Goal: Information Seeking & Learning: Learn about a topic

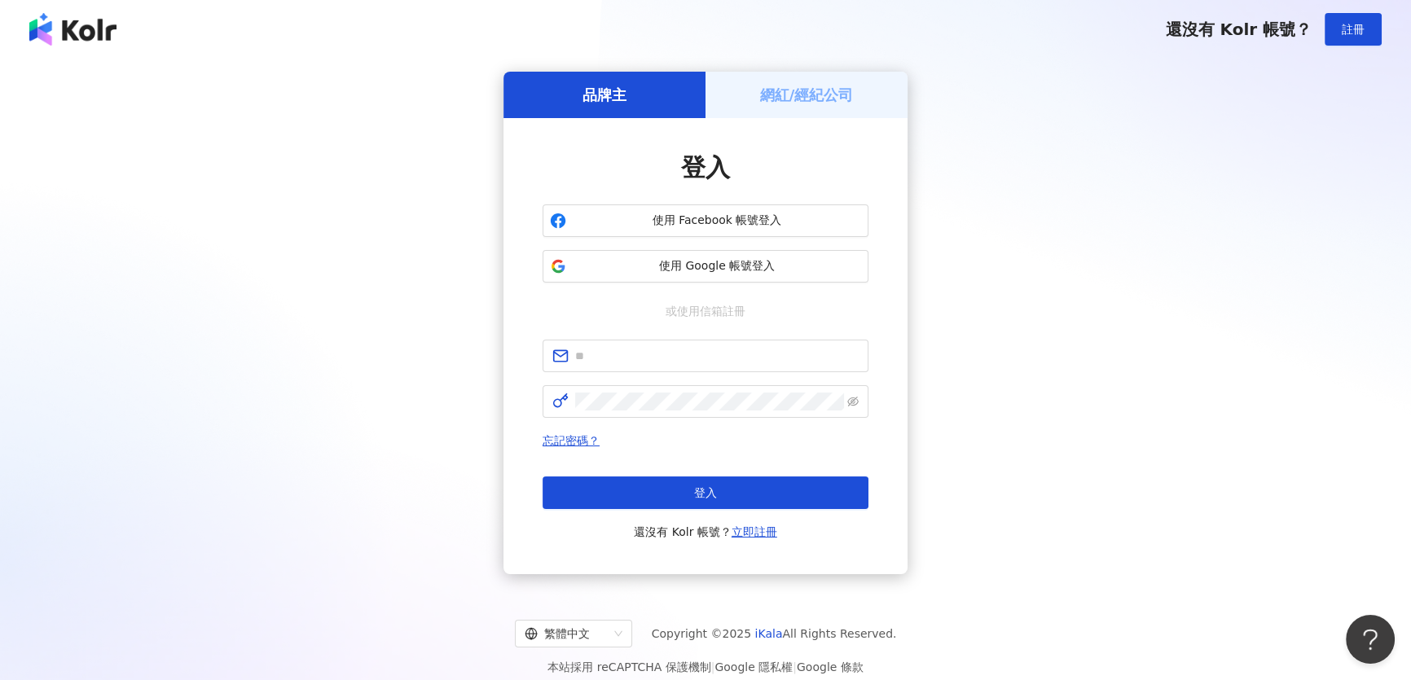
click at [786, 283] on div "登入 使用 Facebook 帳號登入 使用 Google 帳號登入 或使用信箱註冊 忘記密碼？ 登入 還沒有 Kolr 帳號？ 立即註冊" at bounding box center [706, 346] width 326 height 391
click at [783, 266] on span "使用 Google 帳號登入" at bounding box center [717, 266] width 288 height 16
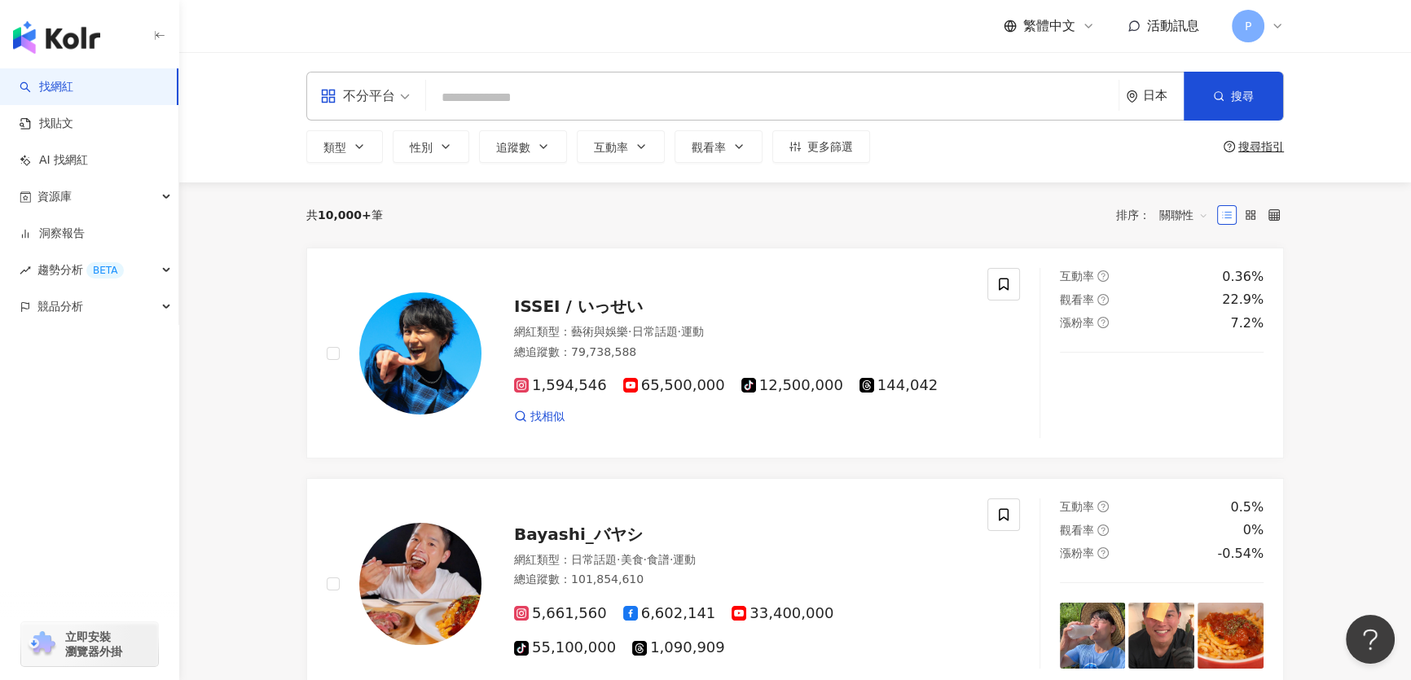
drag, startPoint x: 547, startPoint y: 81, endPoint x: 533, endPoint y: 98, distance: 21.4
click at [545, 81] on div "不分平台 日本 搜尋" at bounding box center [795, 96] width 978 height 49
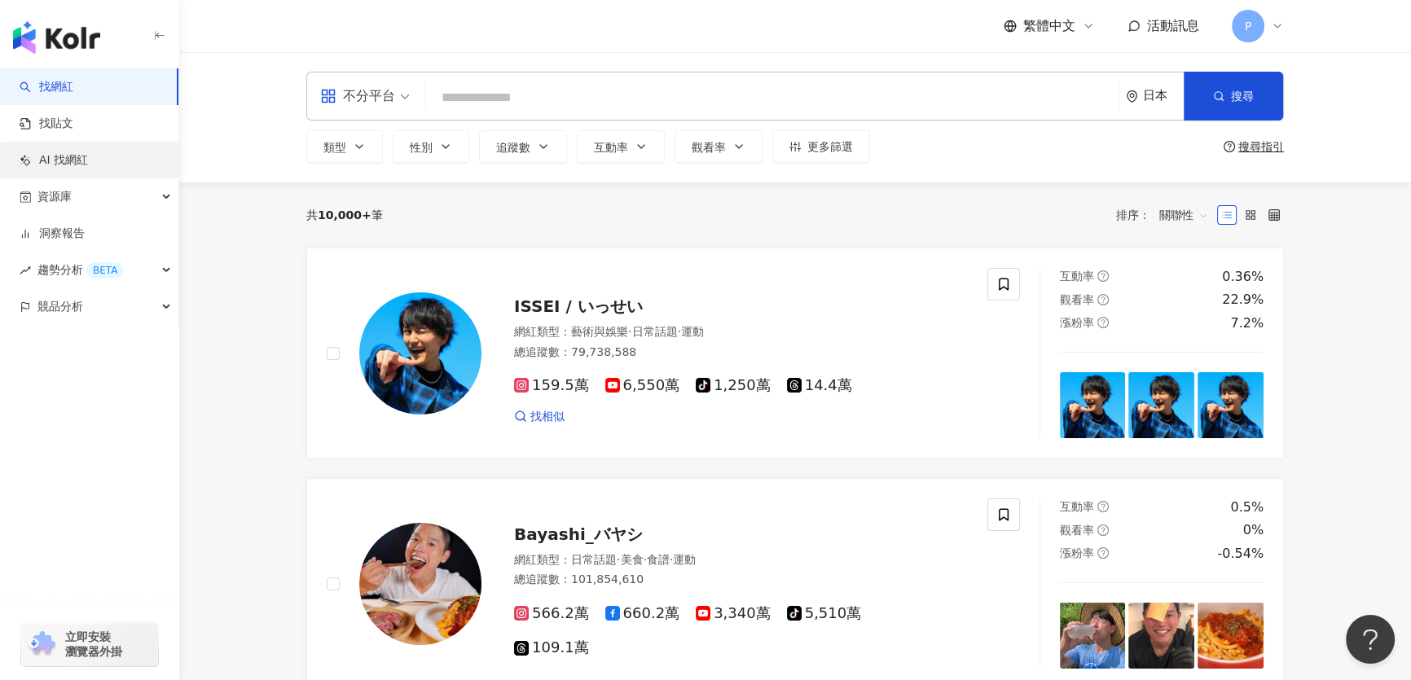
click at [88, 162] on link "AI 找網紅" at bounding box center [54, 160] width 68 height 16
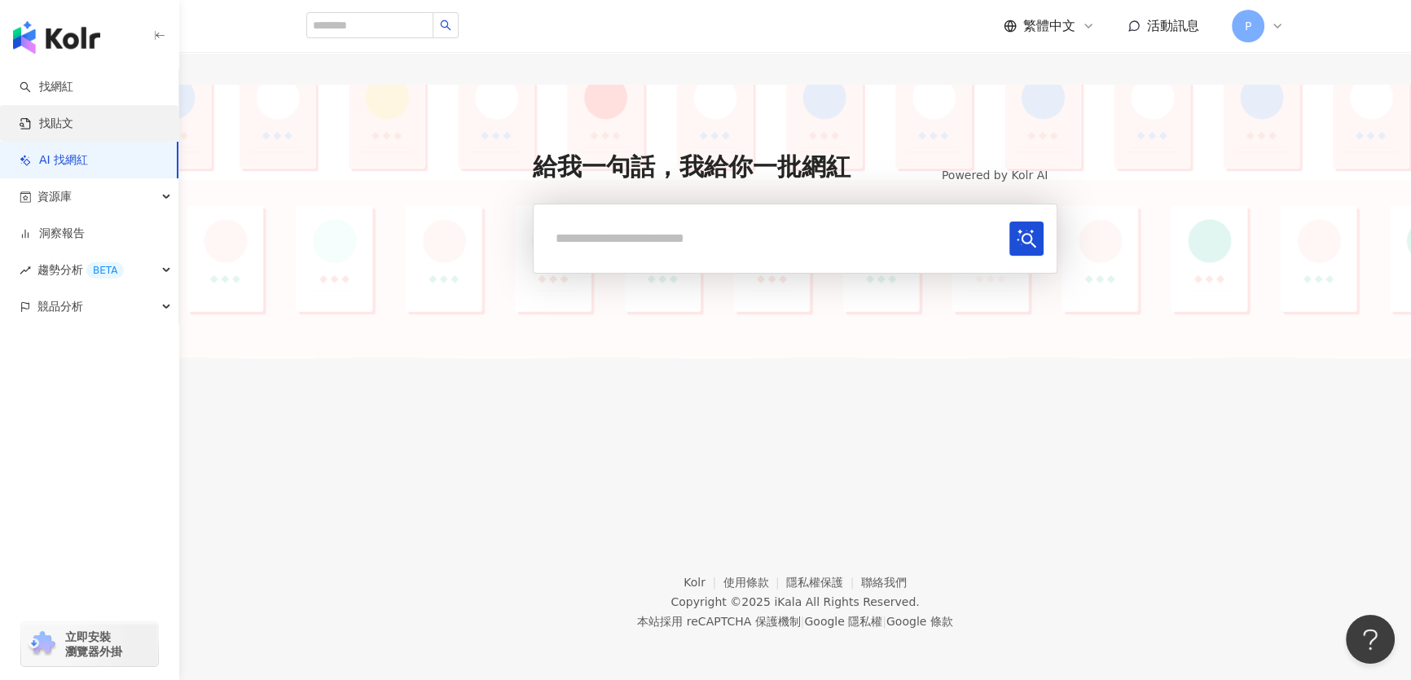
click at [73, 129] on link "找貼文" at bounding box center [47, 124] width 54 height 16
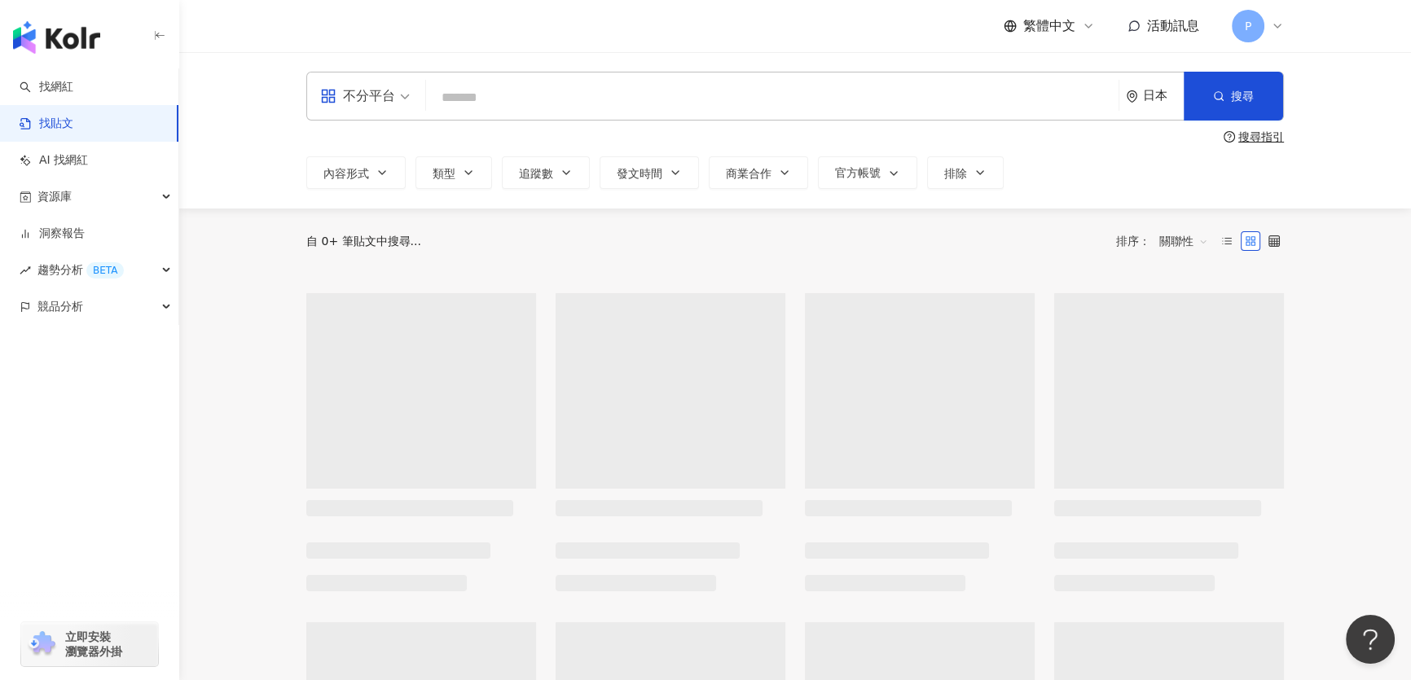
click at [1156, 98] on div "日本" at bounding box center [1163, 96] width 41 height 14
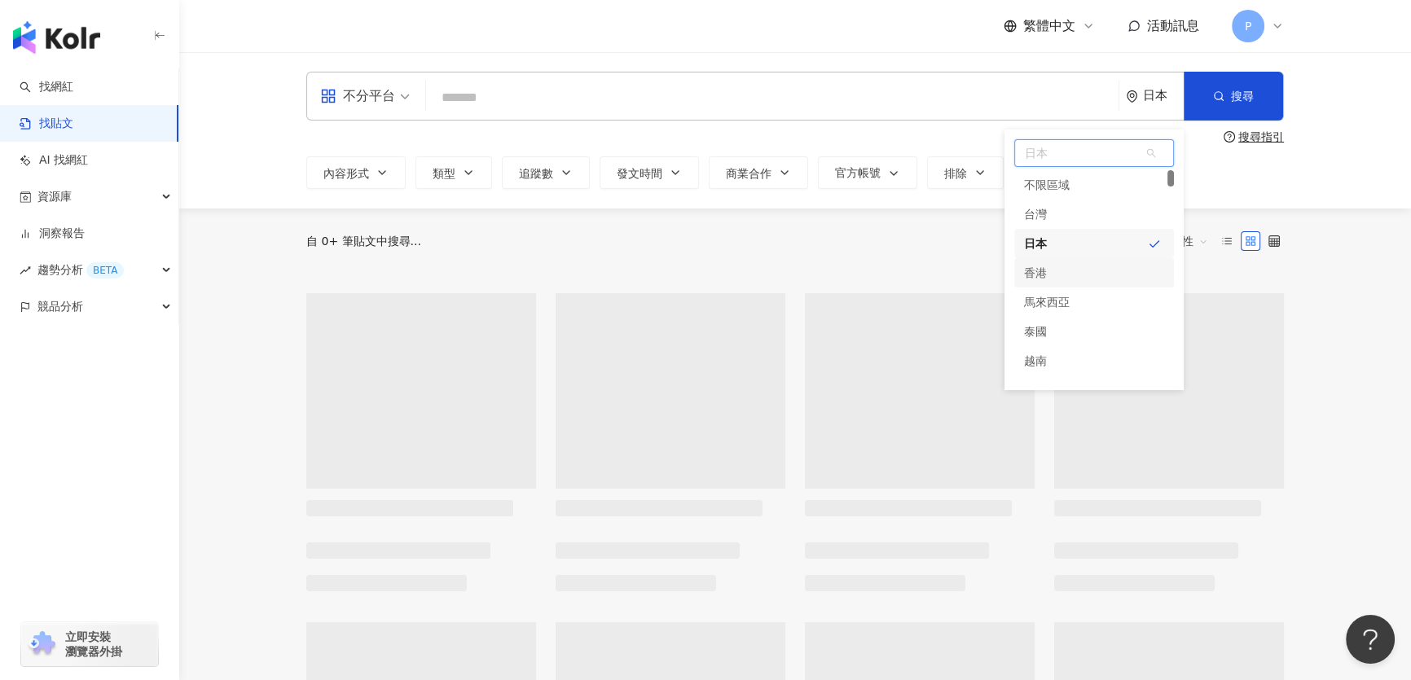
drag, startPoint x: 1071, startPoint y: 276, endPoint x: 1070, endPoint y: 204, distance: 72.5
click at [1070, 204] on div "不限區域 台灣 日本 [GEOGRAPHIC_DATA] 新加坡" at bounding box center [1094, 287] width 160 height 235
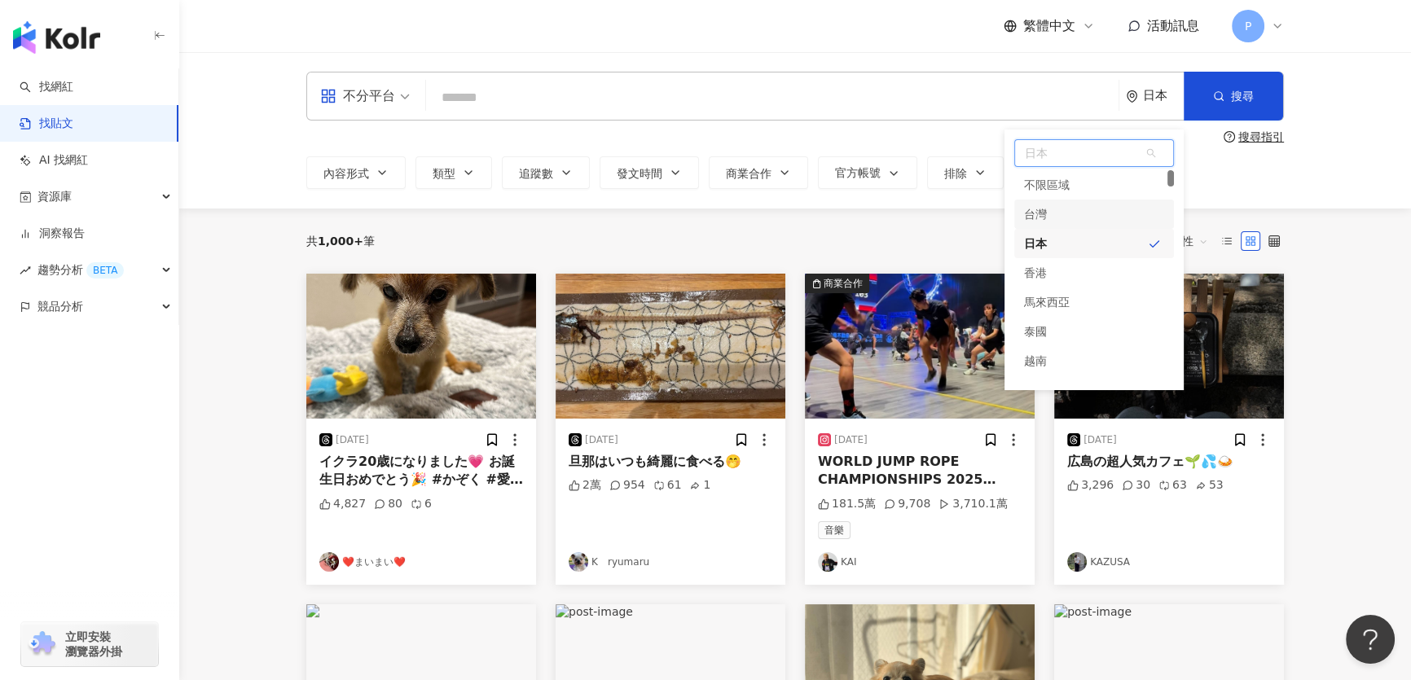
click at [1070, 204] on div "台灣" at bounding box center [1094, 214] width 160 height 29
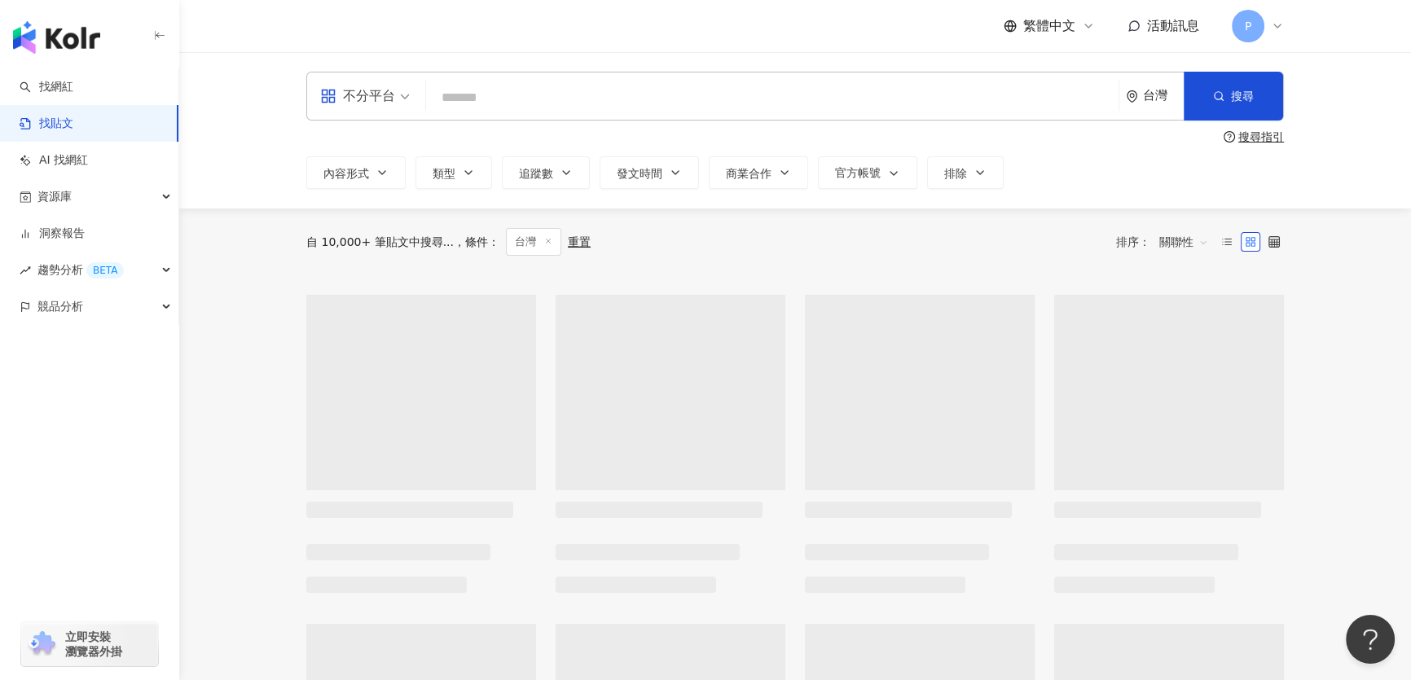
click at [651, 95] on input "search" at bounding box center [772, 97] width 679 height 35
paste input "**********"
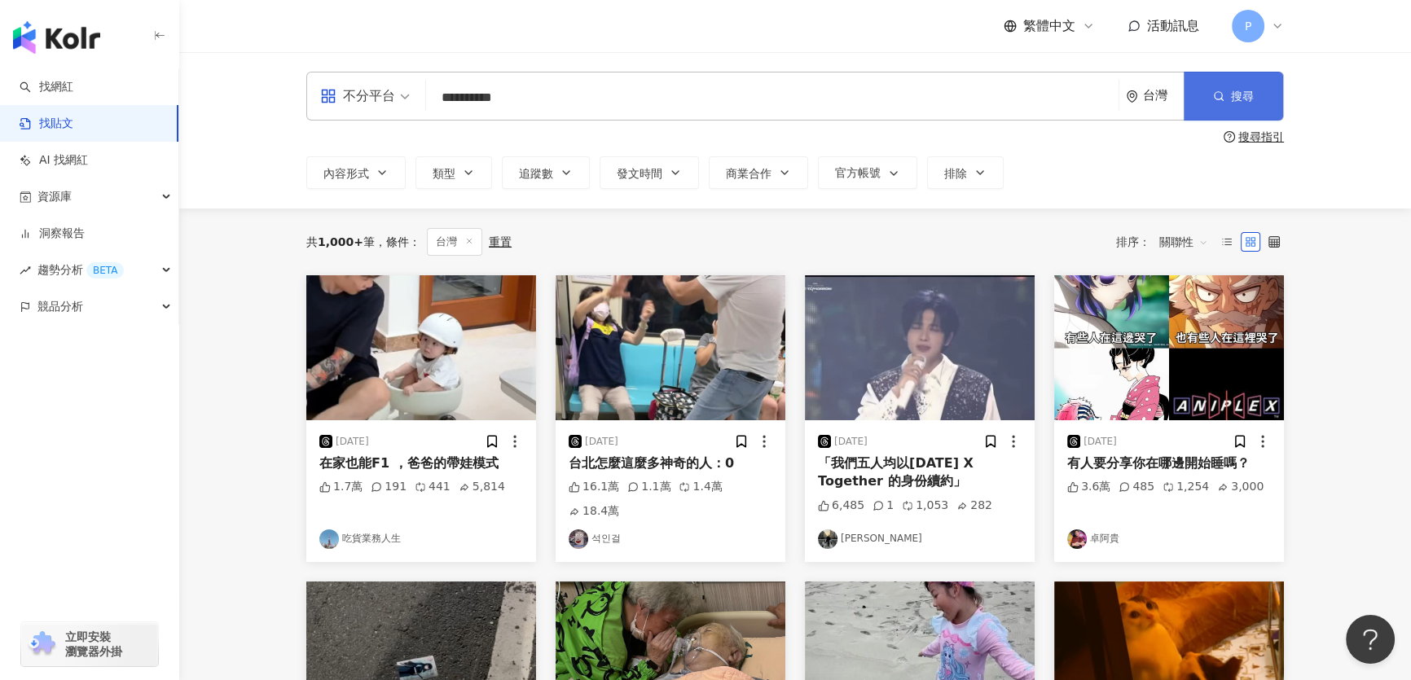
click at [1237, 101] on span "搜尋" at bounding box center [1242, 96] width 23 height 13
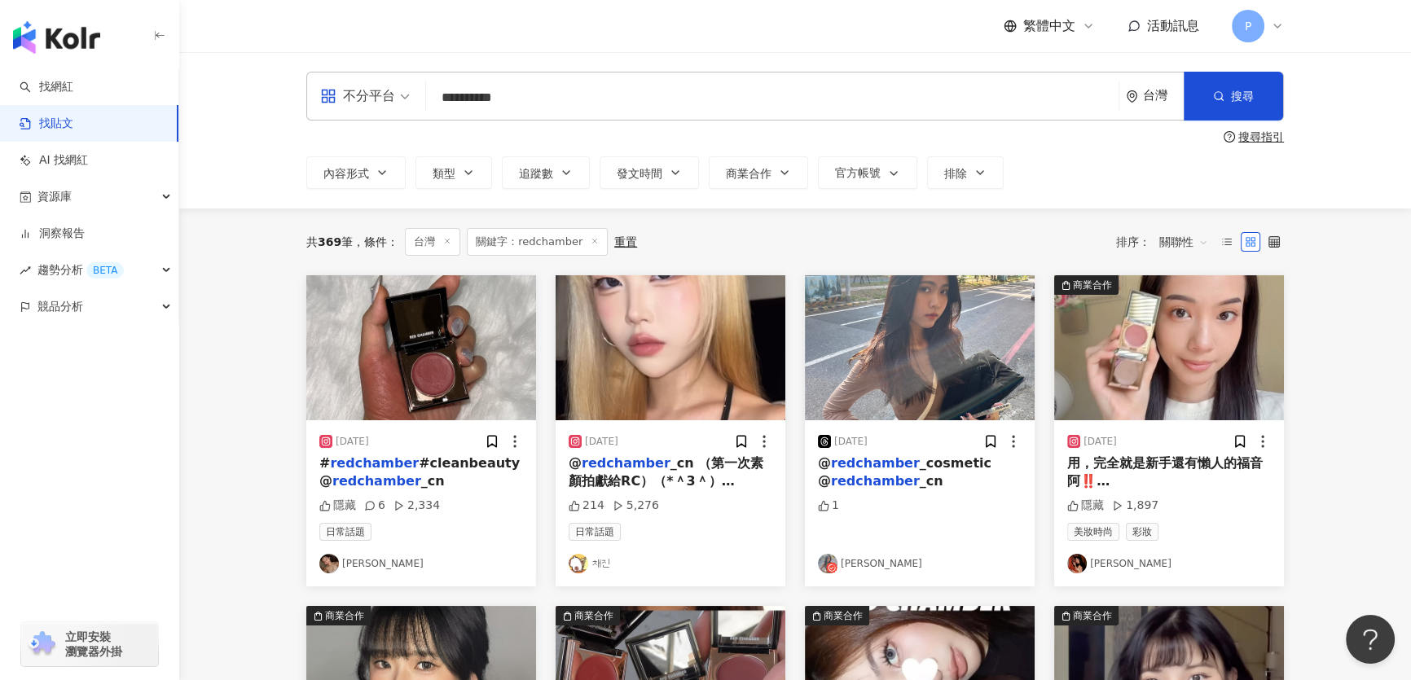
click at [1197, 244] on span "關聯性" at bounding box center [1183, 242] width 49 height 26
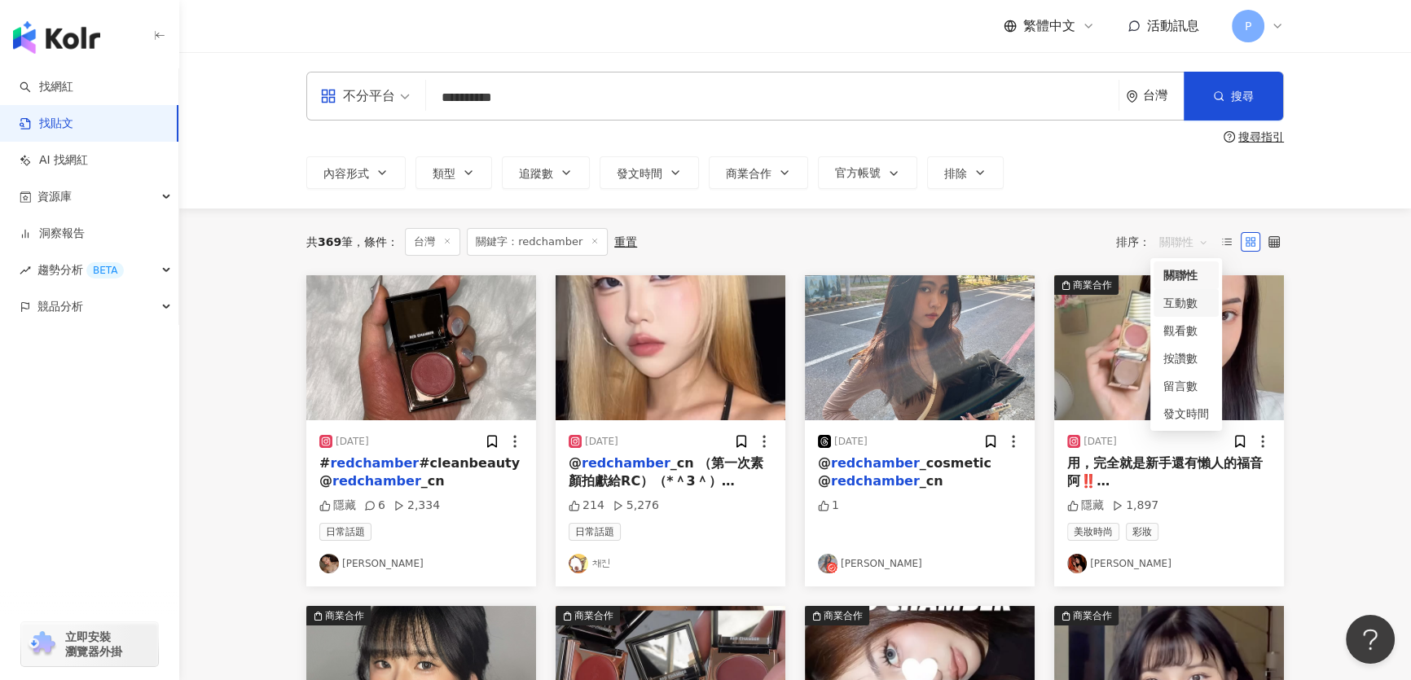
click at [1178, 295] on div "互動數" at bounding box center [1186, 303] width 46 height 18
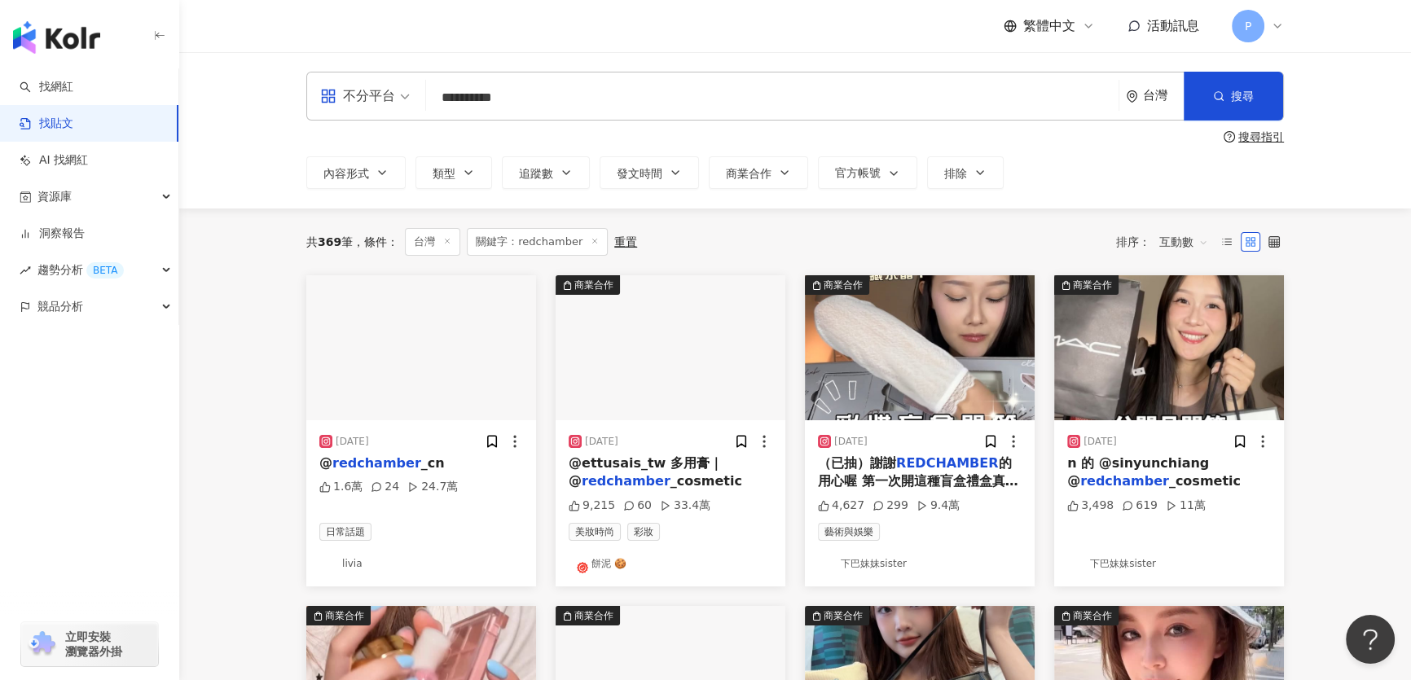
scroll to position [73, 0]
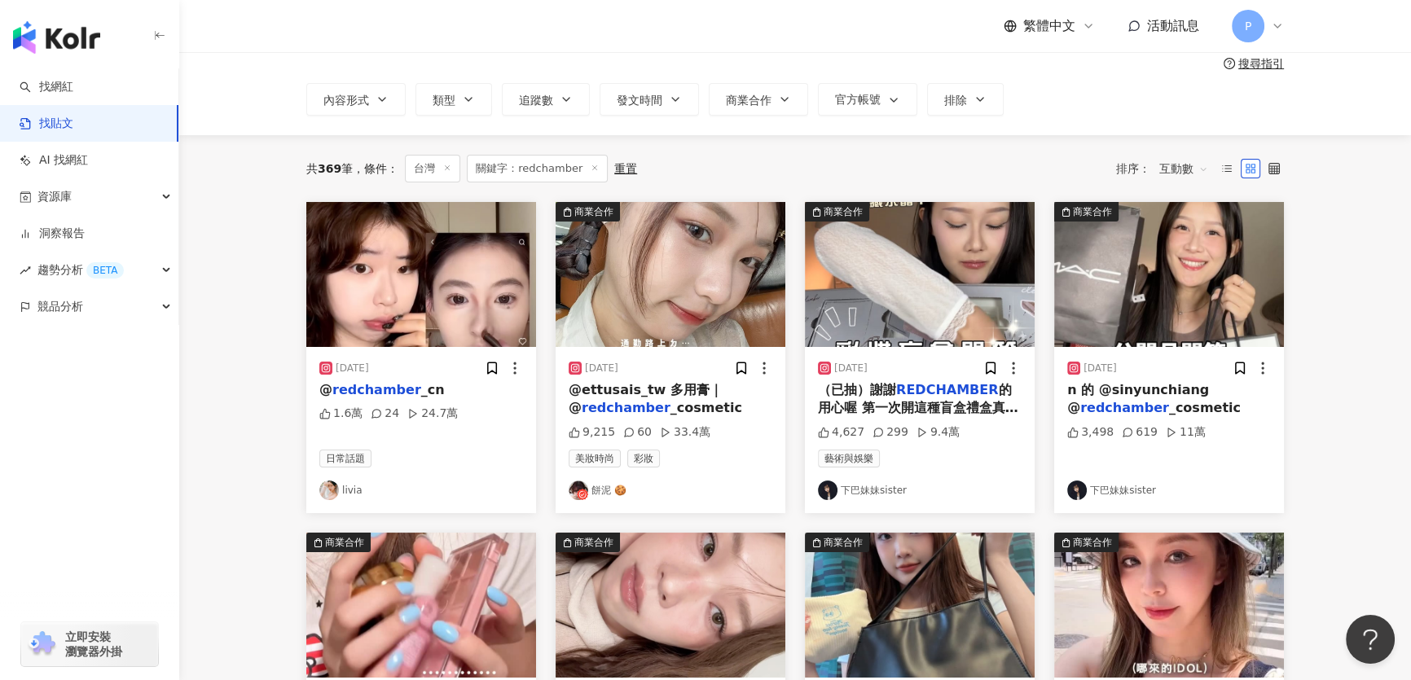
click at [697, 248] on img at bounding box center [671, 274] width 230 height 145
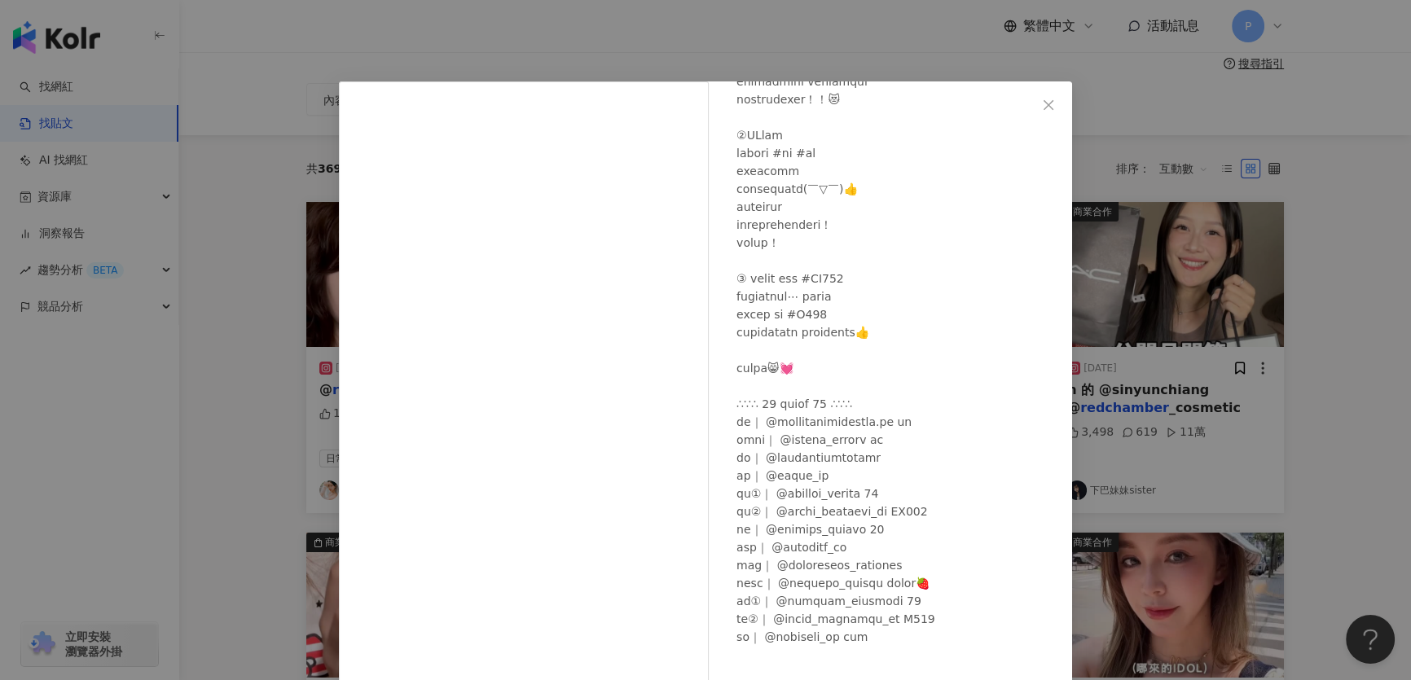
scroll to position [263, 0]
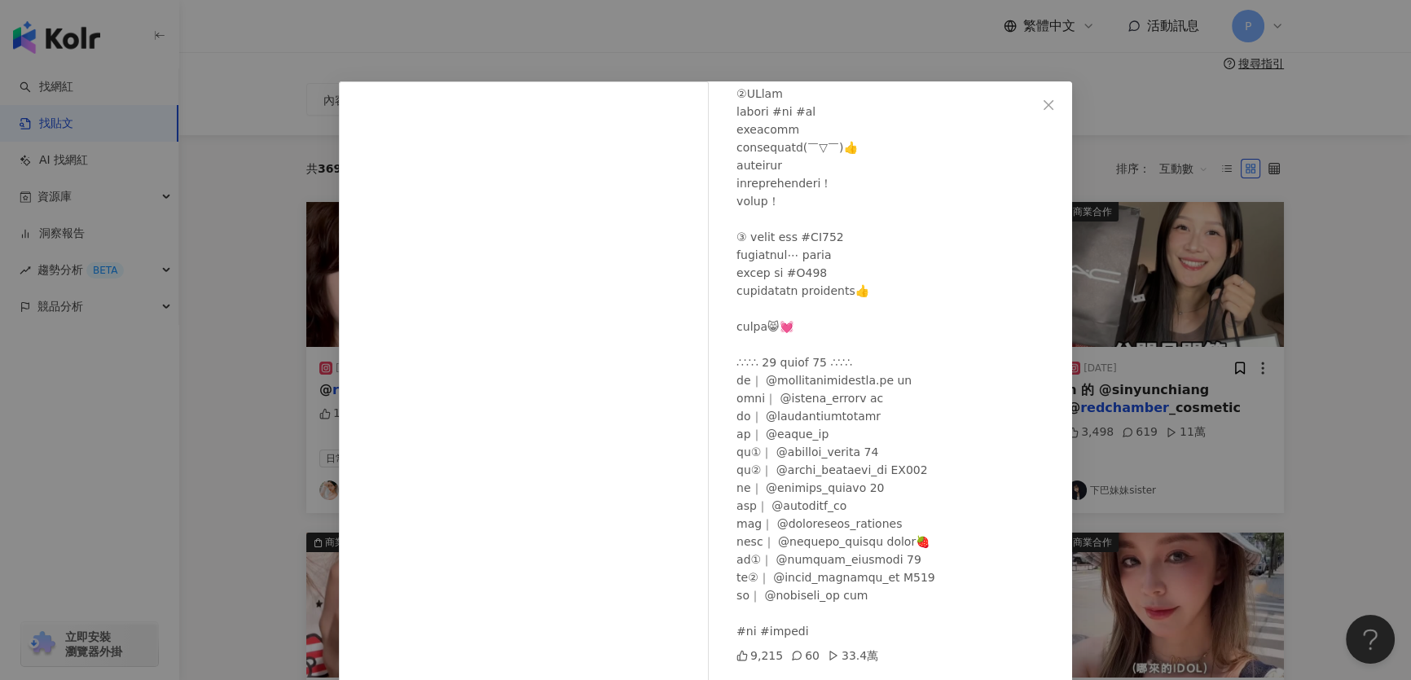
click at [1197, 367] on div "餅泥 🍪 [DATE] 9,215 60 33.4萬 查看原始貼文" at bounding box center [705, 340] width 1411 height 680
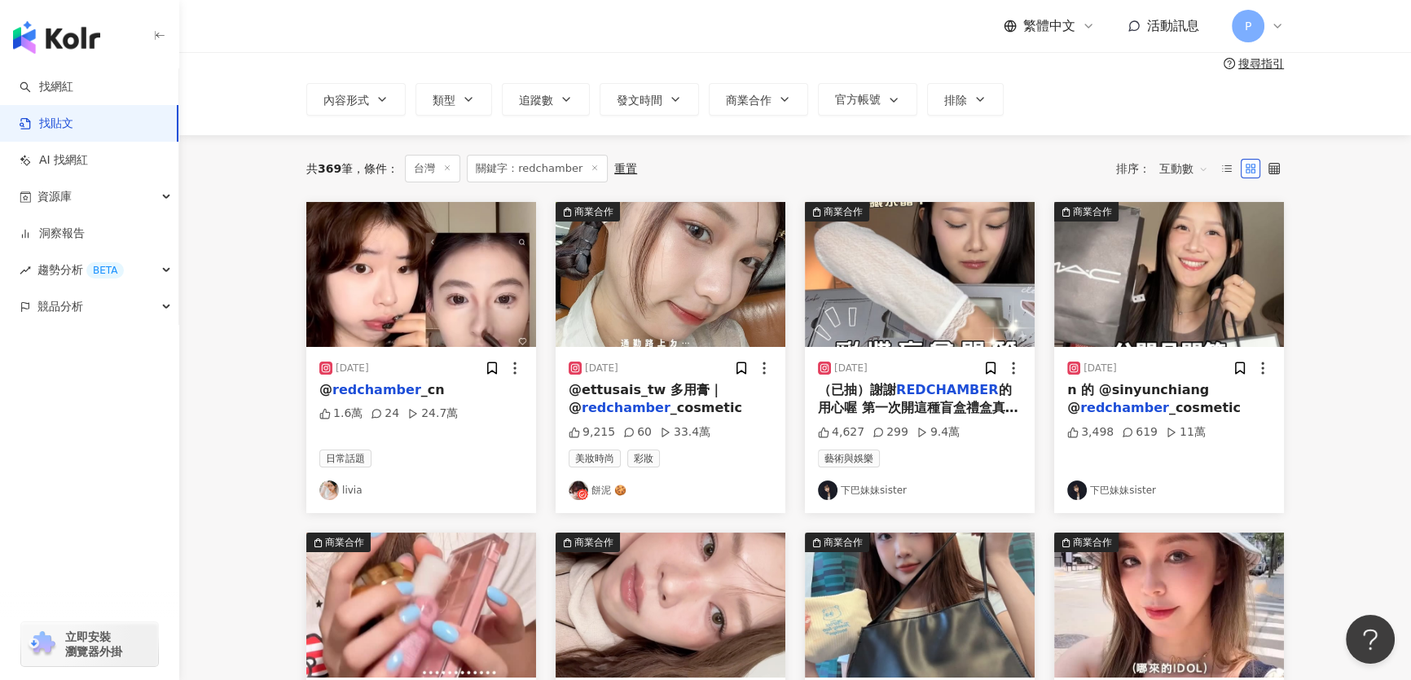
click at [929, 268] on img at bounding box center [920, 274] width 230 height 145
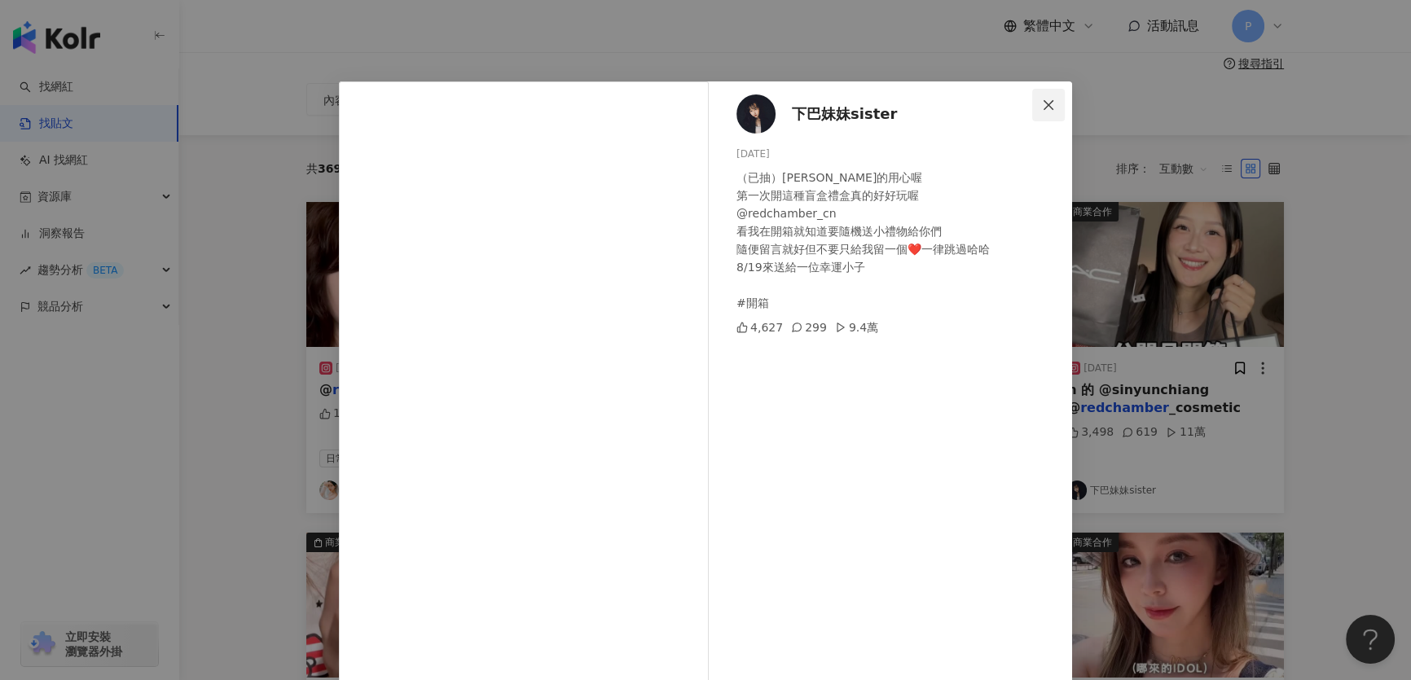
click at [1051, 108] on span "Close" at bounding box center [1048, 105] width 33 height 13
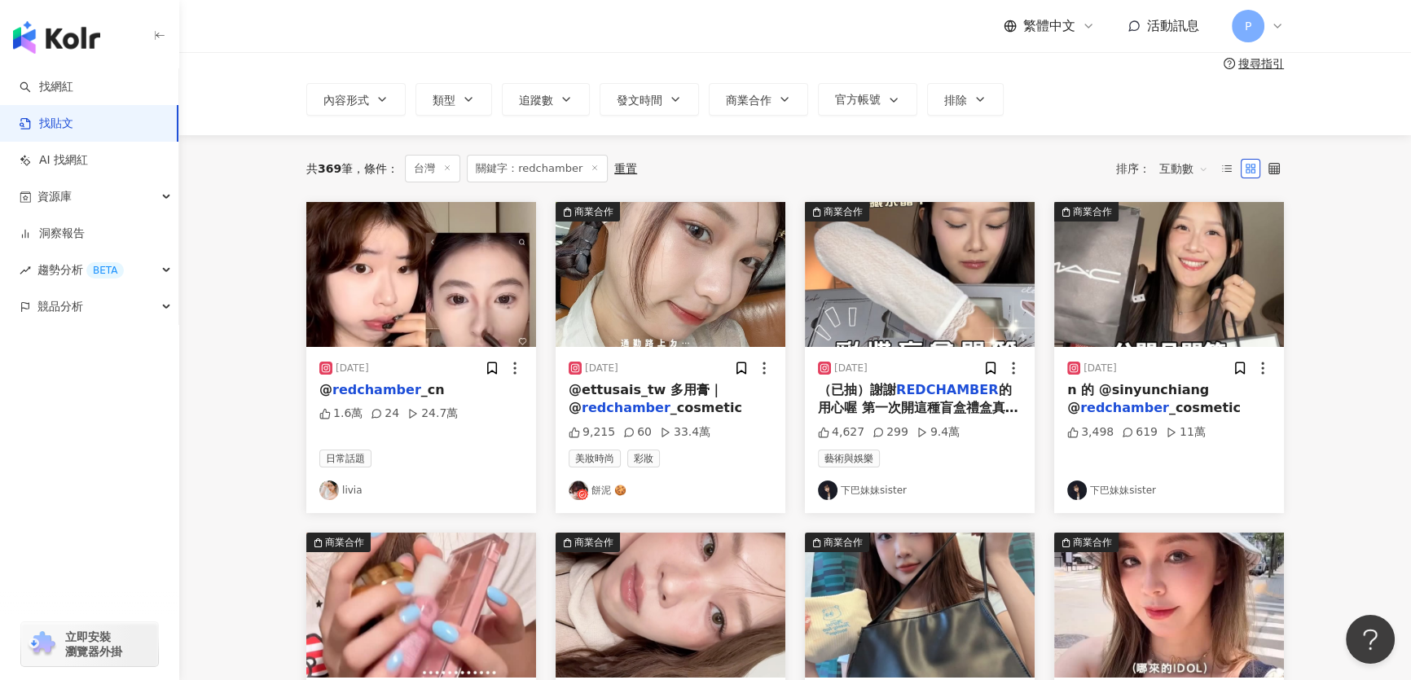
click at [1172, 269] on img at bounding box center [1169, 274] width 230 height 145
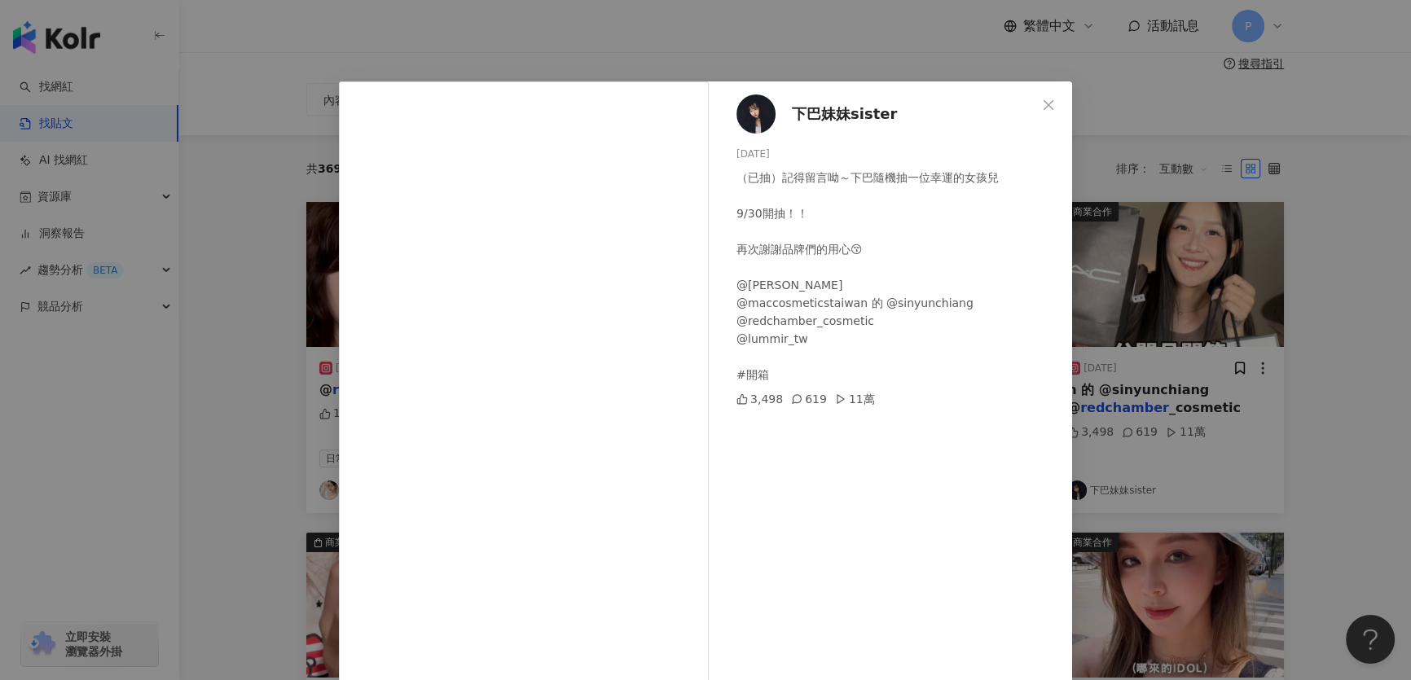
click at [1202, 195] on div "下巴妹妹sister [DATE] （已抽）記得留言呦～下巴隨機抽一位幸運的女孩兒 9/30開抽！！ 再次謝謝品牌們的用心😚 @[PERSON_NAME] @…" at bounding box center [705, 340] width 1411 height 680
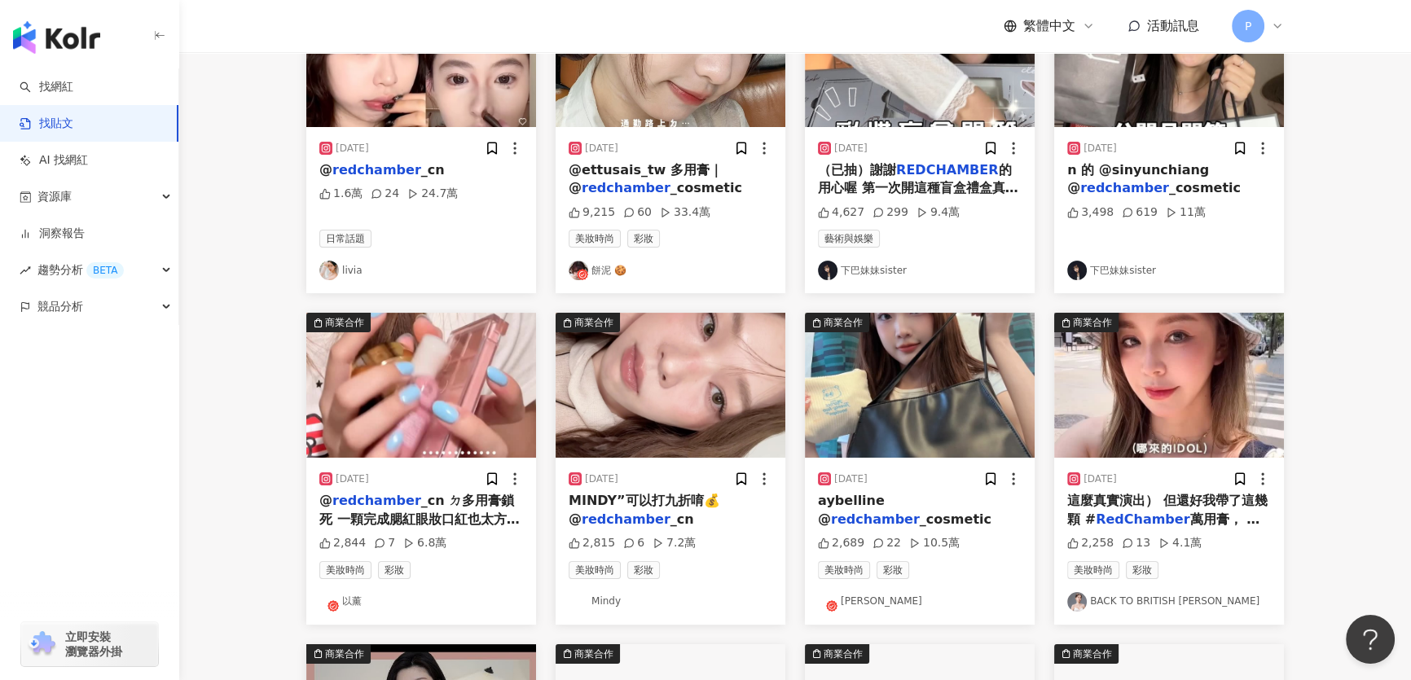
scroll to position [296, 0]
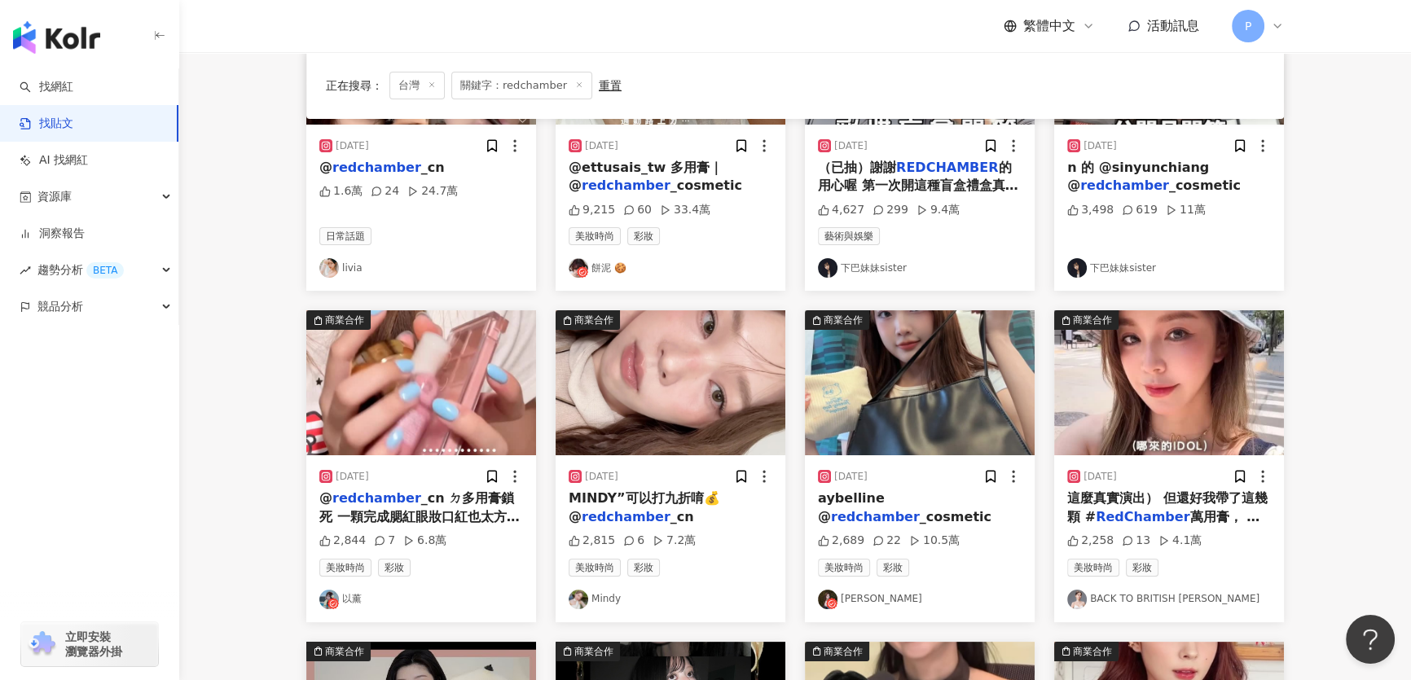
click at [372, 413] on img at bounding box center [421, 382] width 230 height 145
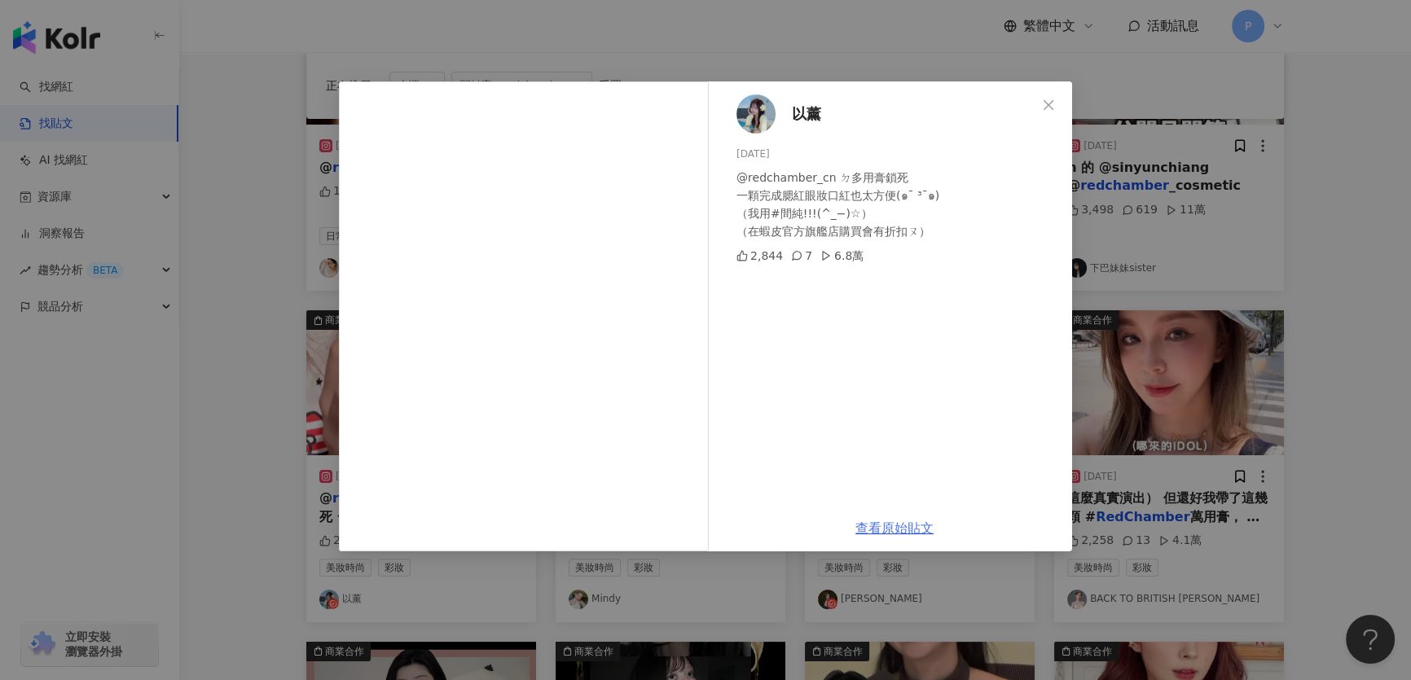
click at [888, 530] on link "查看原始貼文" at bounding box center [894, 528] width 78 height 15
click at [1032, 104] on div "以薰 [DATE] @redchamber_cn ㄉ多用膏鎖死 一顆完成腮紅眼妝口紅也太方便(๑¯ ³¯๑) （我用#間純!!!(^_−)☆） （在蝦皮官方旗…" at bounding box center [705, 316] width 733 height 470
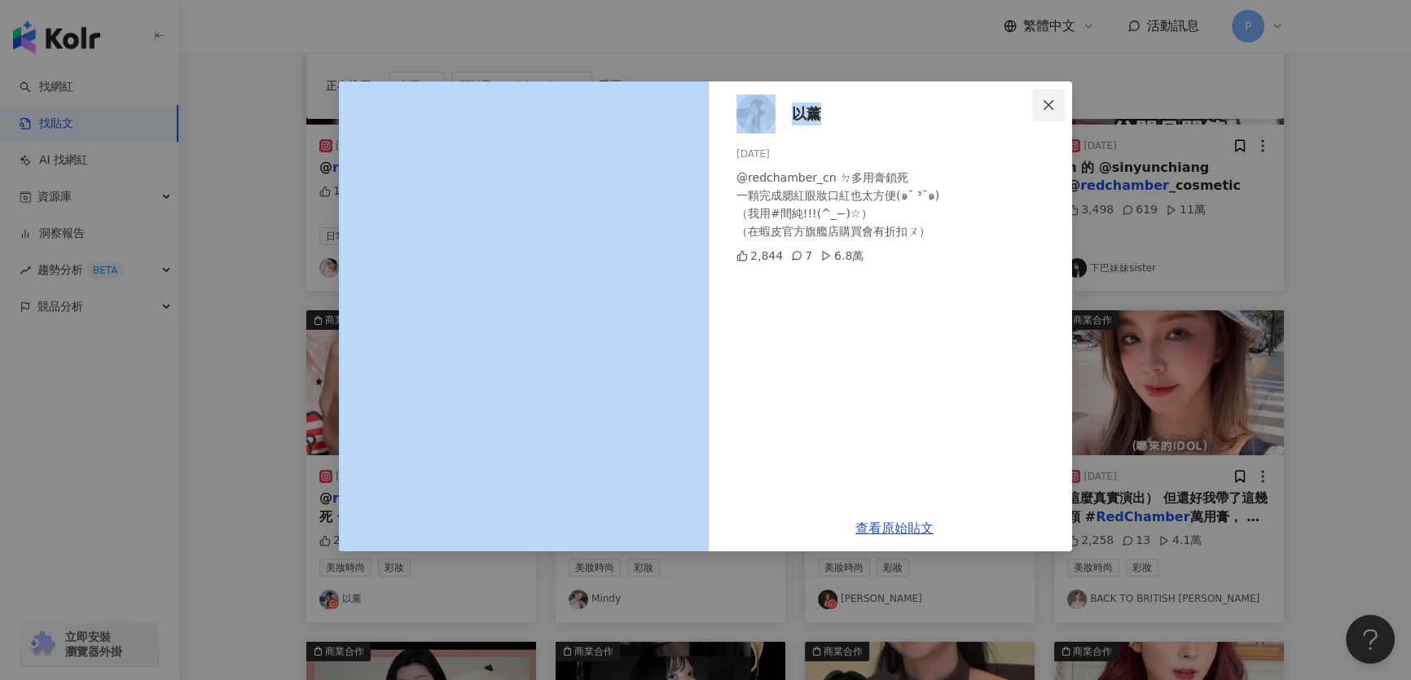
click at [1048, 104] on icon "close" at bounding box center [1049, 104] width 10 height 10
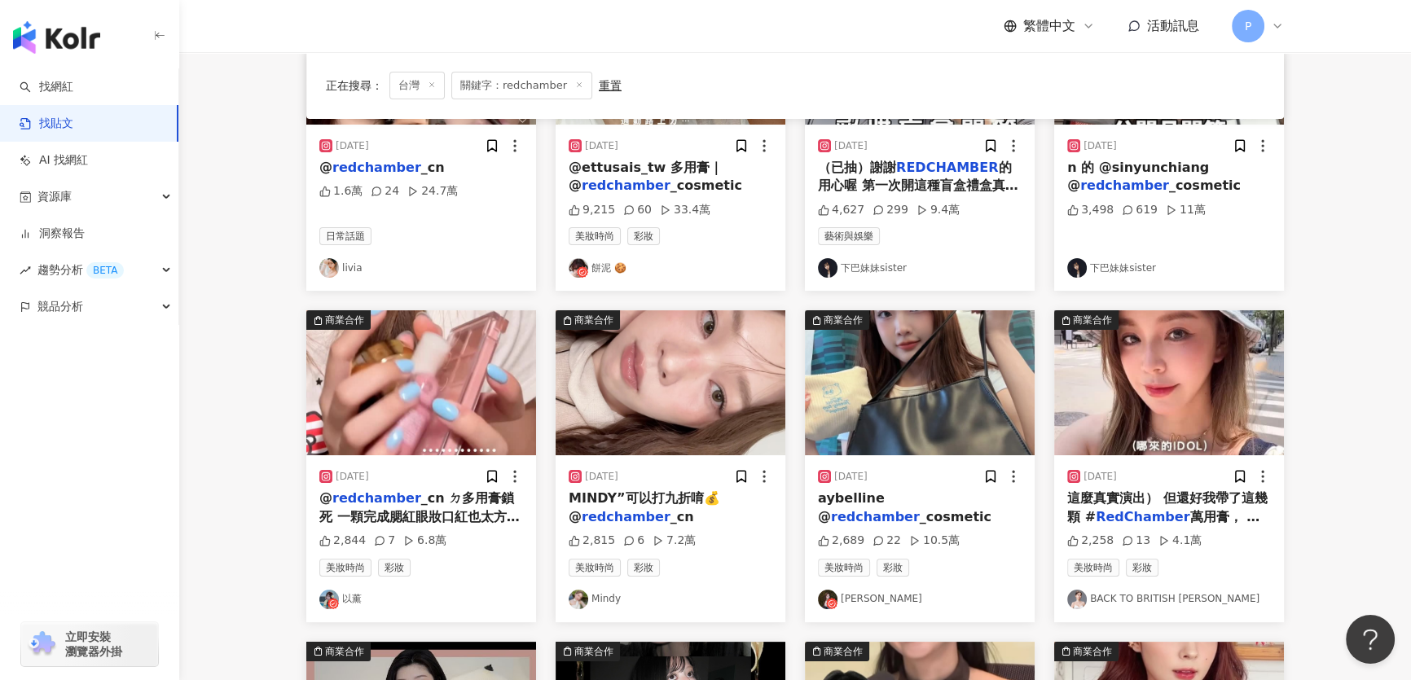
click at [928, 377] on img at bounding box center [920, 382] width 230 height 145
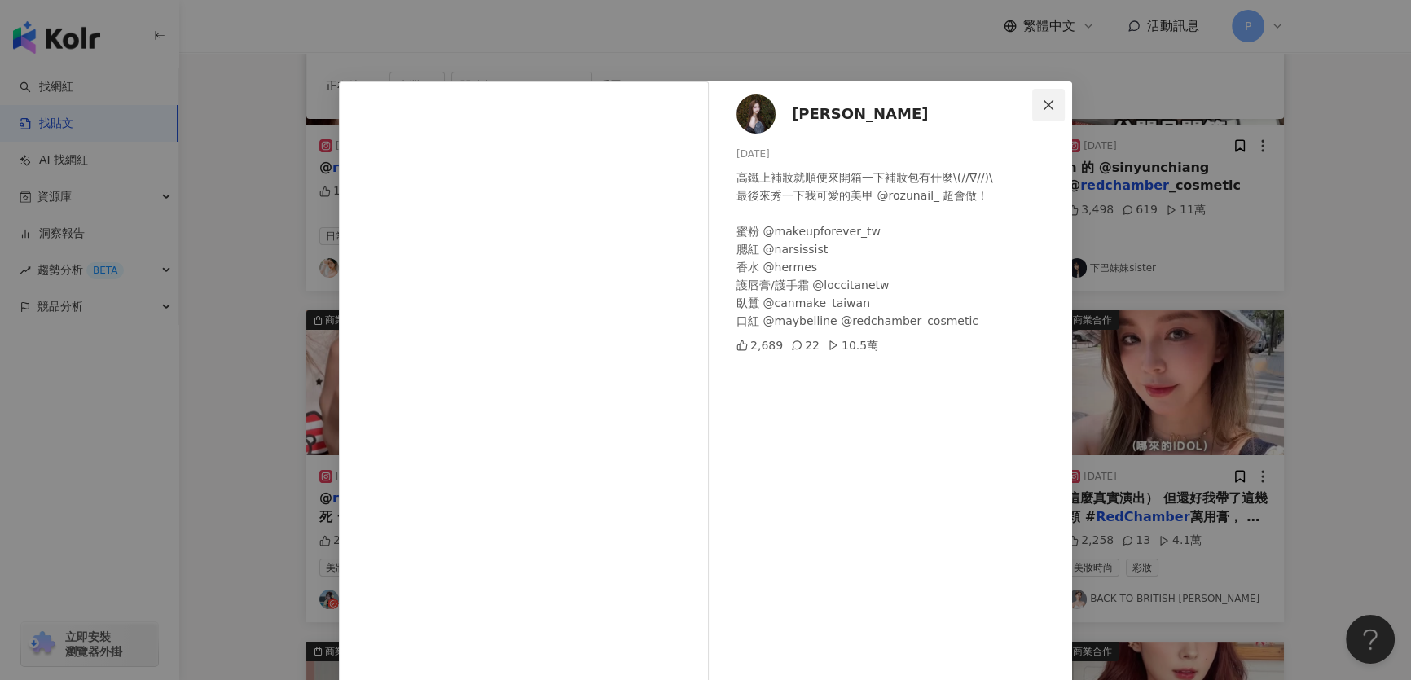
click at [1044, 109] on icon "close" at bounding box center [1048, 105] width 13 height 13
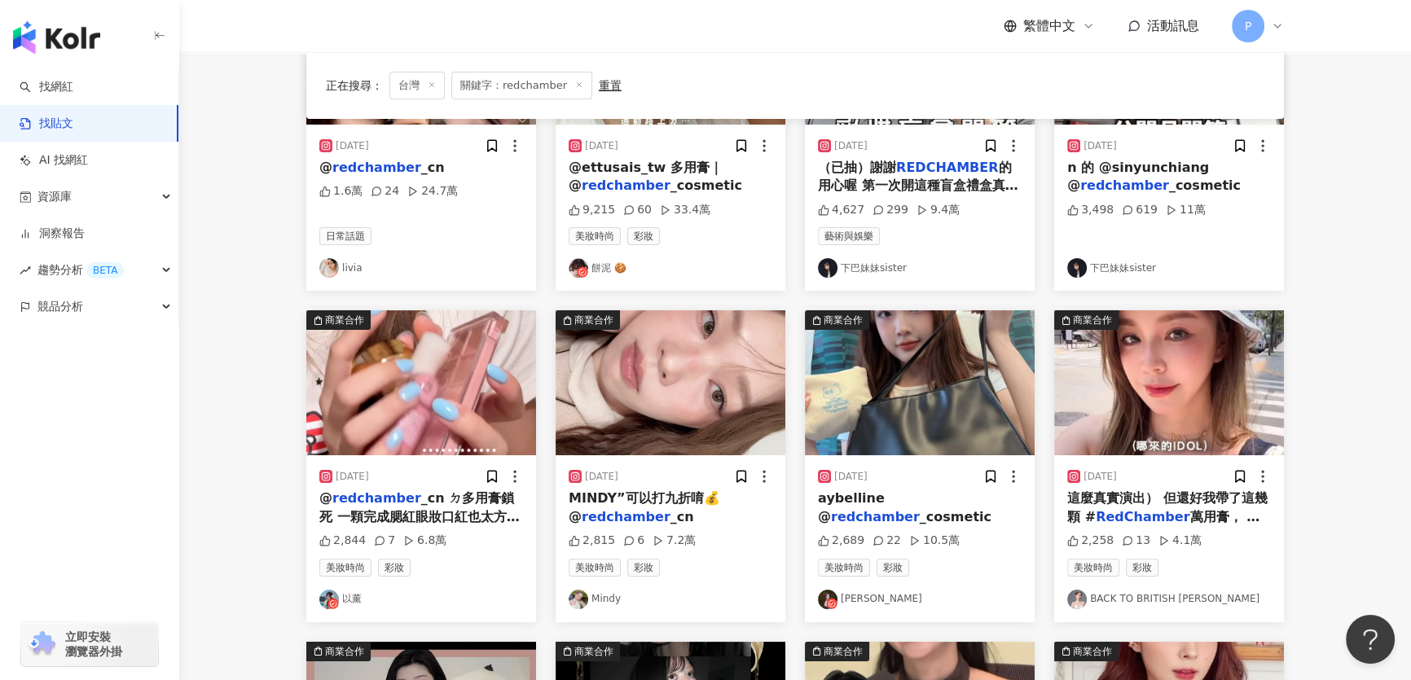
click at [1102, 373] on img at bounding box center [1169, 382] width 230 height 145
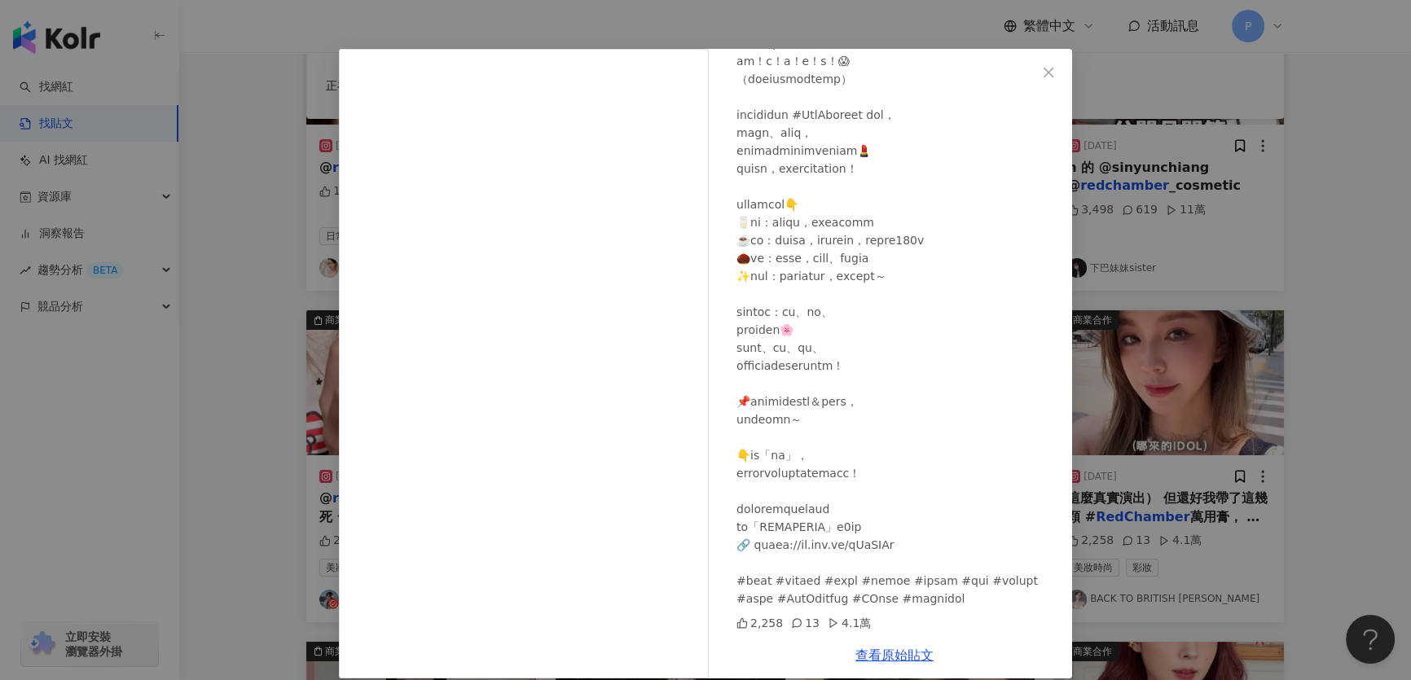
scroll to position [50, 0]
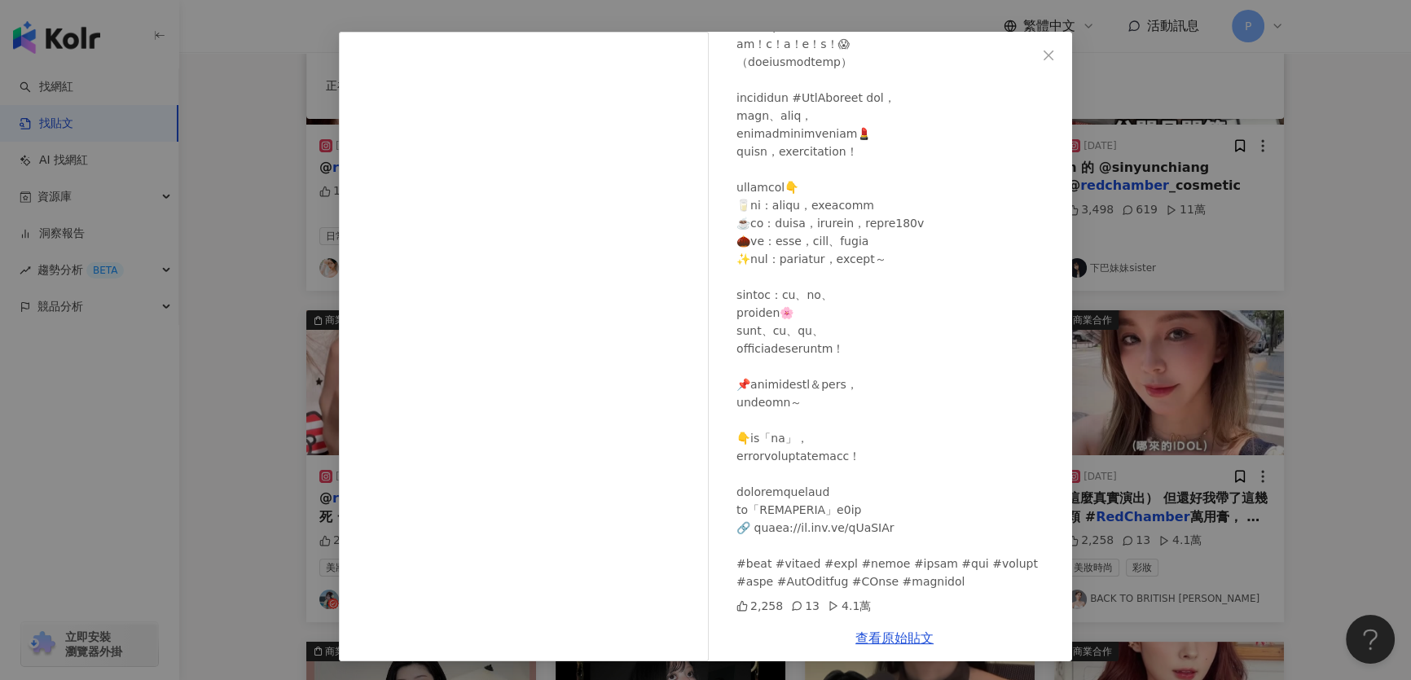
click at [1199, 161] on div "BACK TO BRITISH Tramy [PERSON_NAME] [DATE] 2,258 13 4.1萬 查看原始貼文" at bounding box center [705, 340] width 1411 height 680
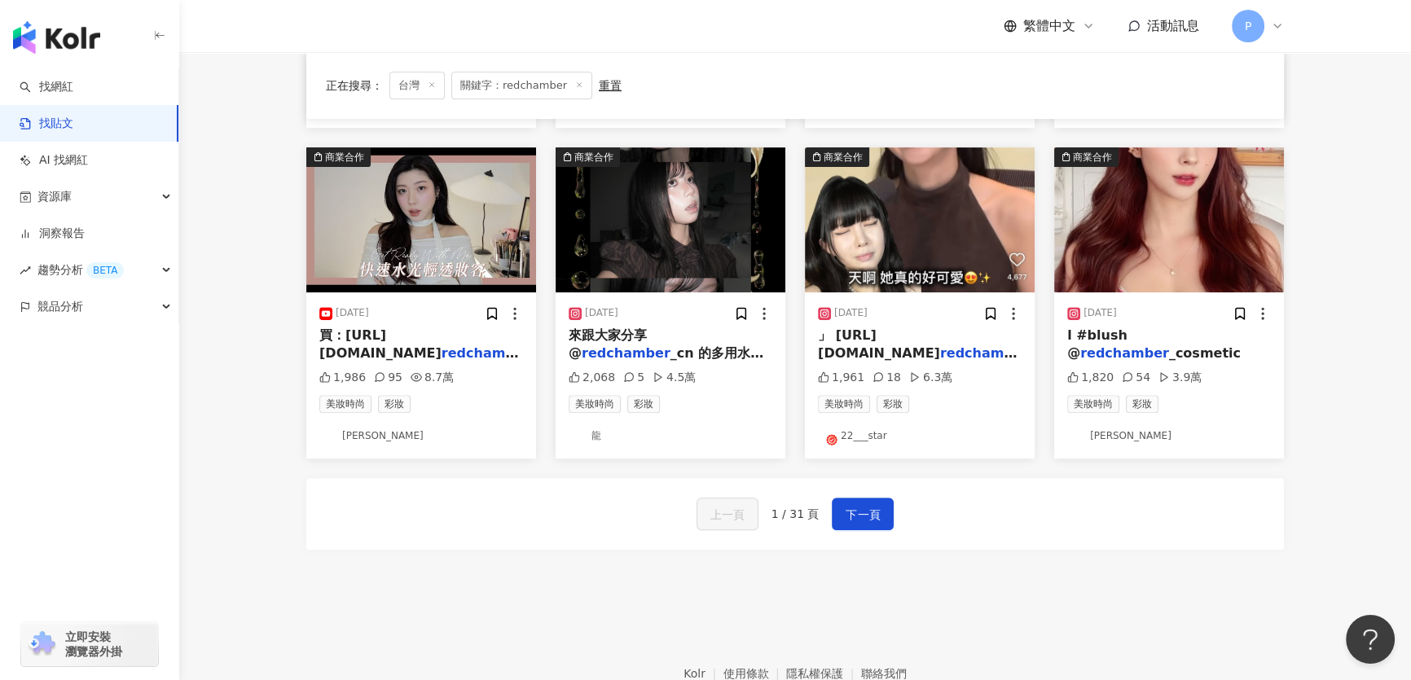
scroll to position [815, 0]
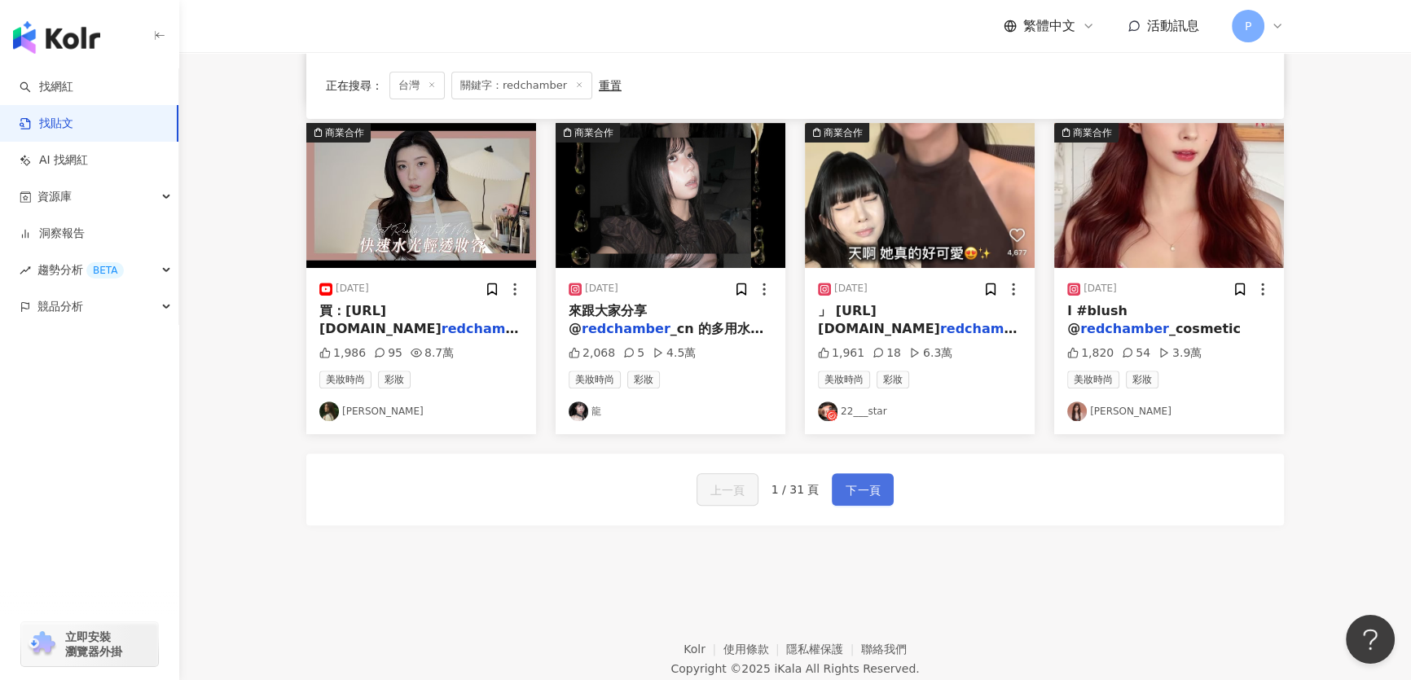
click at [877, 491] on span "下一頁" at bounding box center [863, 491] width 34 height 20
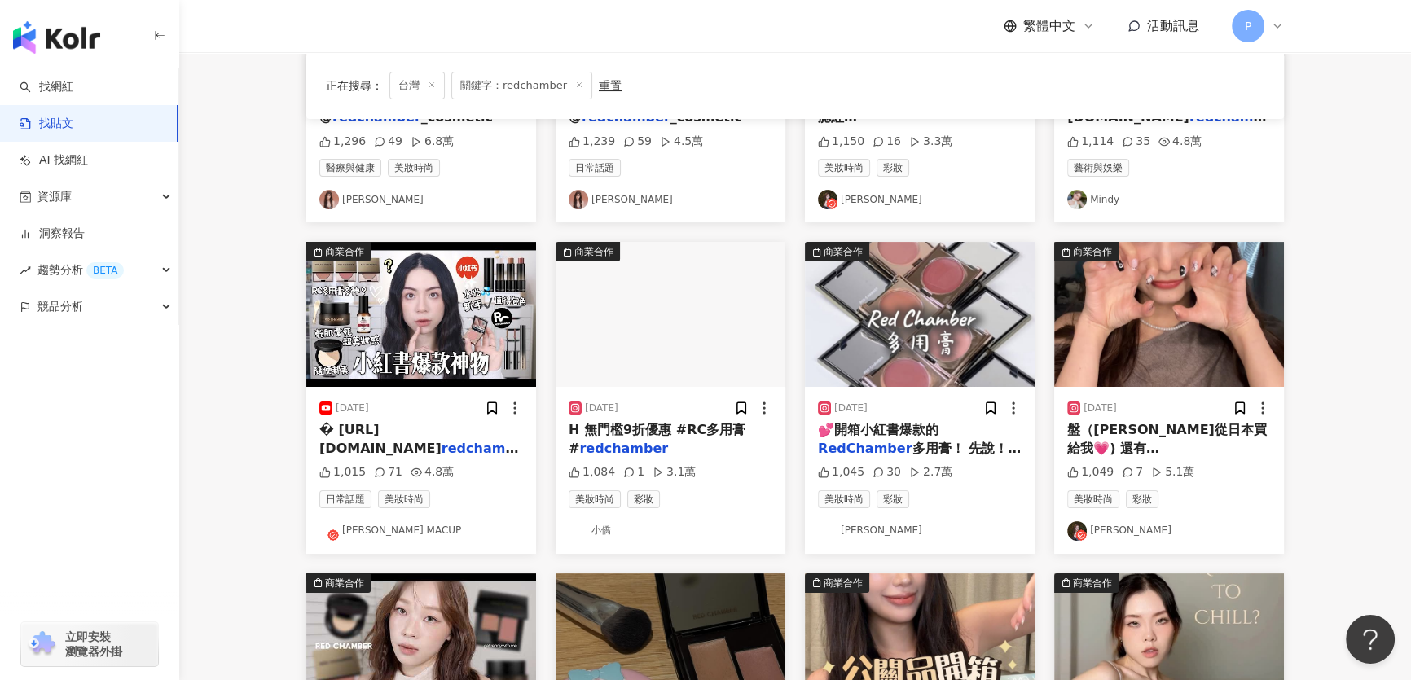
scroll to position [370, 0]
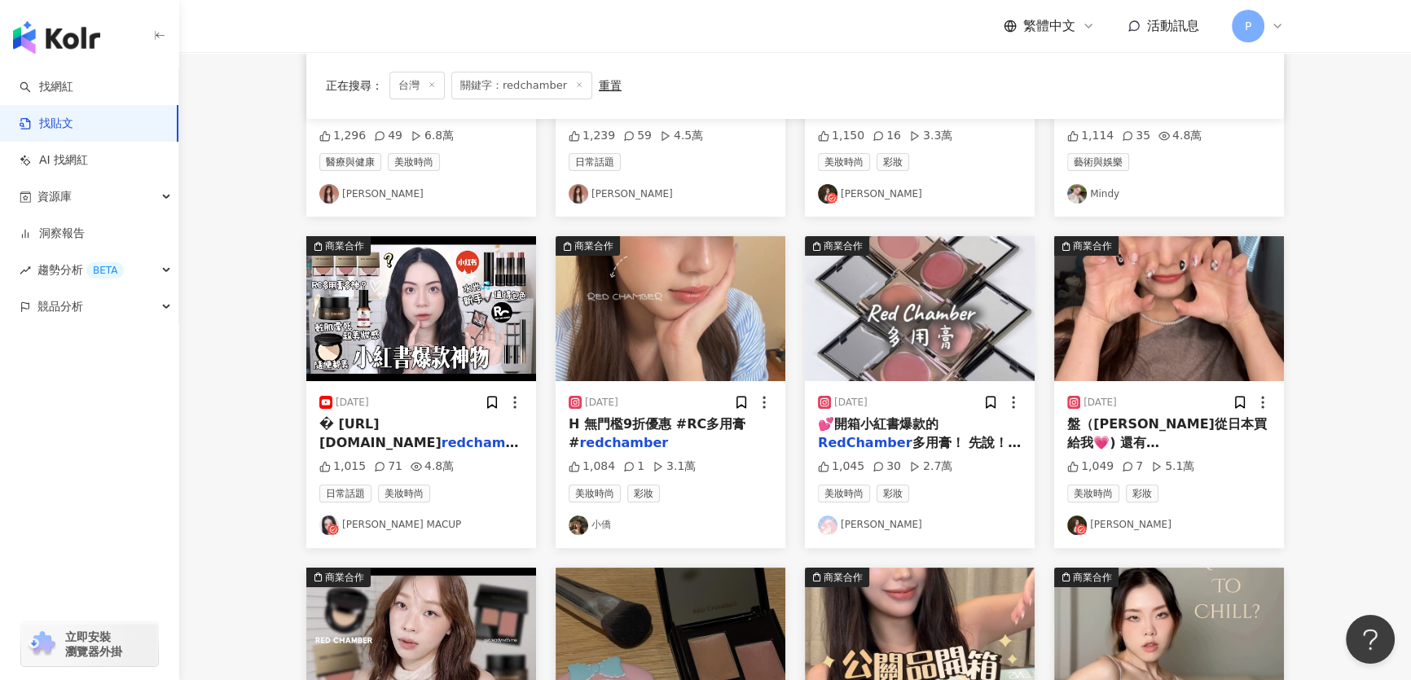
click at [692, 280] on img at bounding box center [671, 308] width 230 height 145
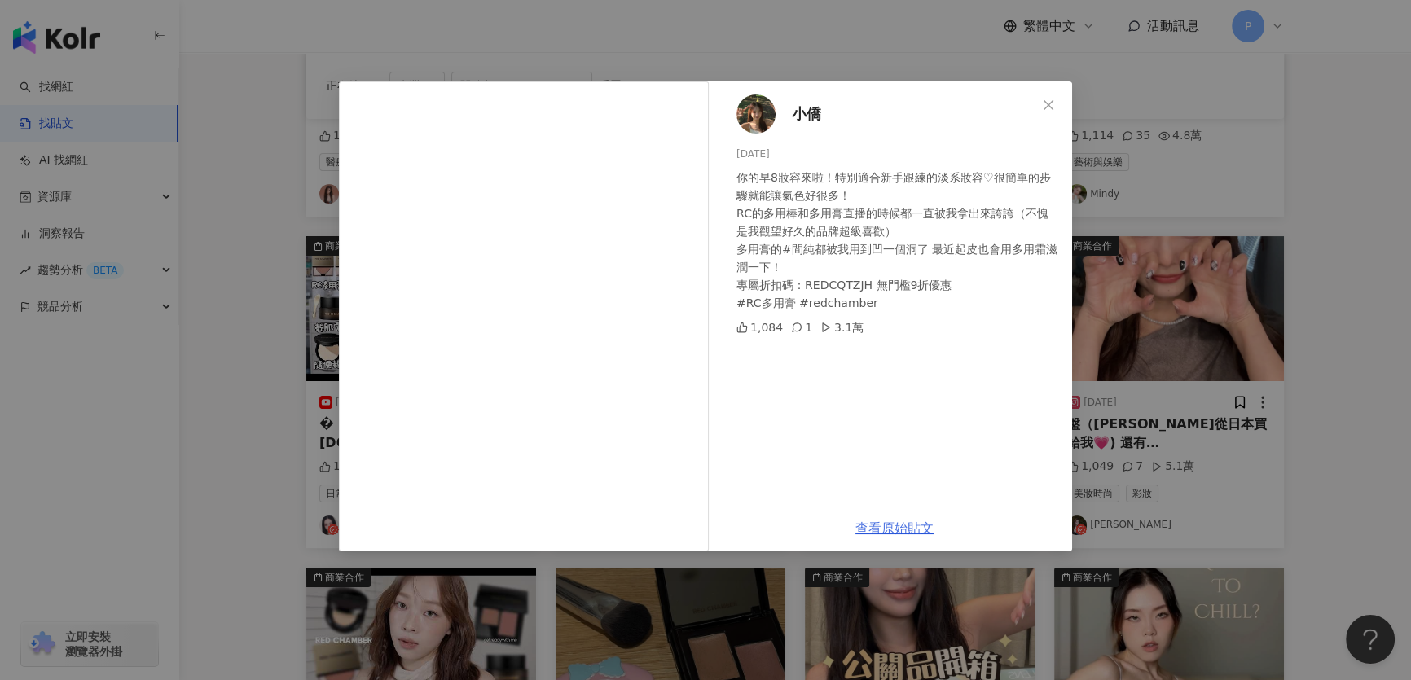
click at [896, 532] on link "查看原始貼文" at bounding box center [894, 528] width 78 height 15
click at [1269, 204] on div "小僑 [DATE] 你的早8妝容來啦！特別適合新手跟練的淡系妝容♡很簡單的步驟就能讓氣色好很多！ RC的多用棒和多用膏直播的時候都一直被我拿出來誇誇（不愧是我…" at bounding box center [705, 340] width 1411 height 680
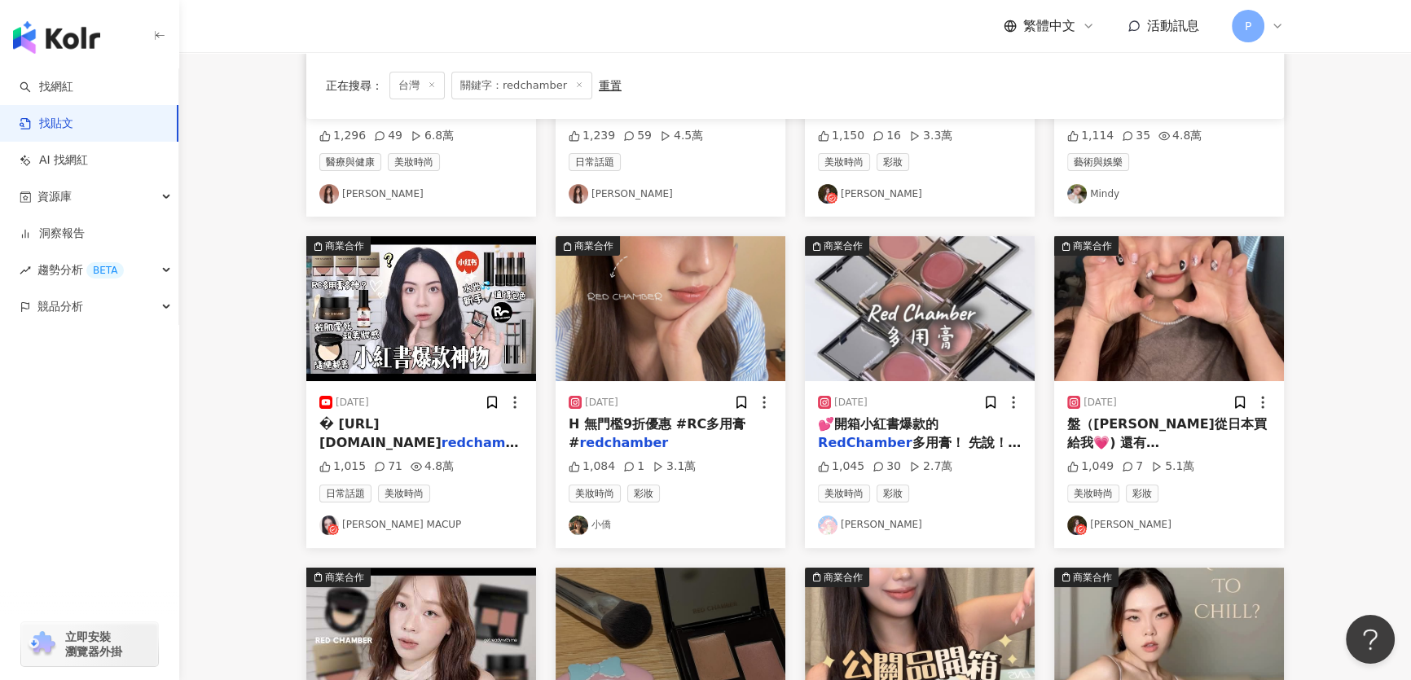
click at [646, 351] on img at bounding box center [671, 308] width 230 height 145
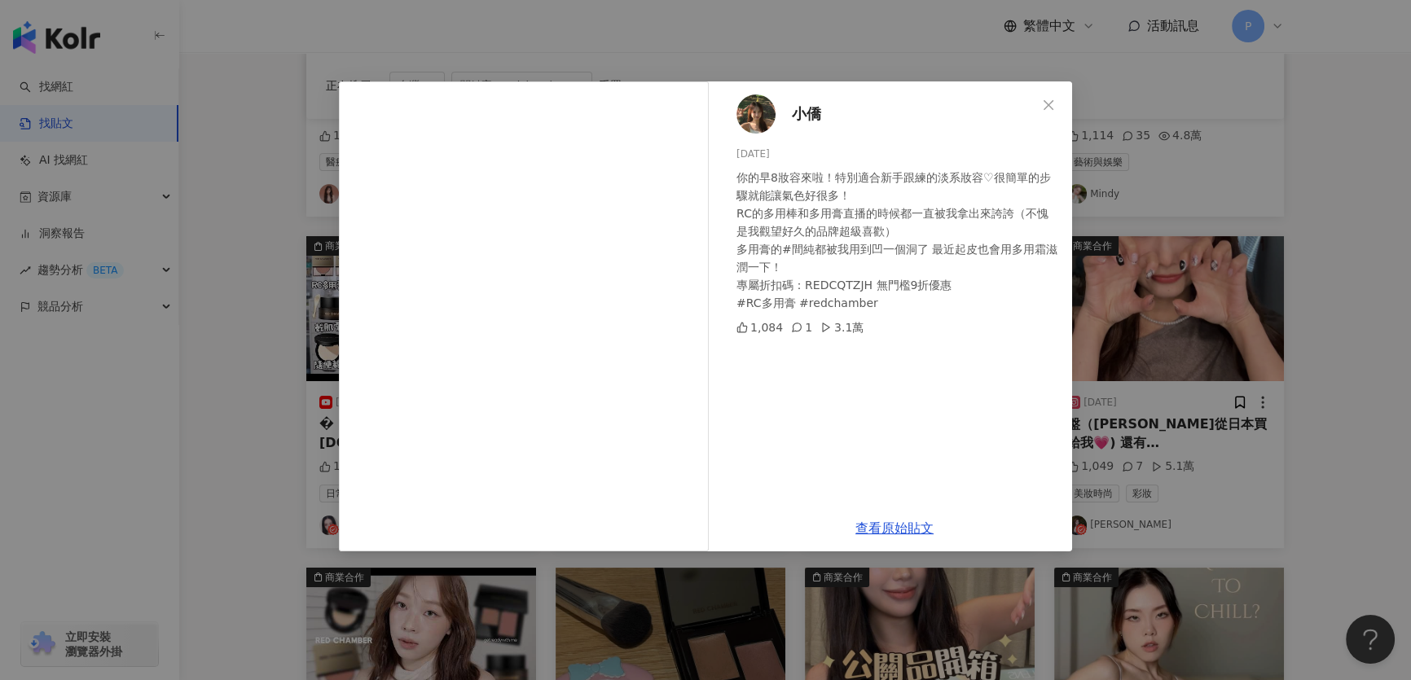
click at [784, 106] on div "小僑 [DATE] 你的早8妝容來啦！特別適合新手跟練的淡系妝容♡很簡單的步驟就能讓氣色好很多！ RC的多用棒和多用膏直播的時候都一直被我拿出來誇誇（不愧是我…" at bounding box center [894, 293] width 355 height 424
click at [745, 109] on img at bounding box center [755, 113] width 39 height 39
click at [1039, 212] on div "你的早8妝容來啦！特別適合新手跟練的淡系妝容♡很簡單的步驟就能讓氣色好很多！ RC的多用棒和多用膏直播的時候都一直被我拿出來誇誇（不愧是我觀望好久的品牌超級喜…" at bounding box center [897, 240] width 323 height 143
click at [1110, 220] on div "小僑 [DATE] 你的早8妝容來啦！特別適合新手跟練的淡系妝容♡很簡單的步驟就能讓氣色好很多！ RC的多用棒和多用膏直播的時候都一直被我拿出來誇誇（不愧是我…" at bounding box center [705, 340] width 1411 height 680
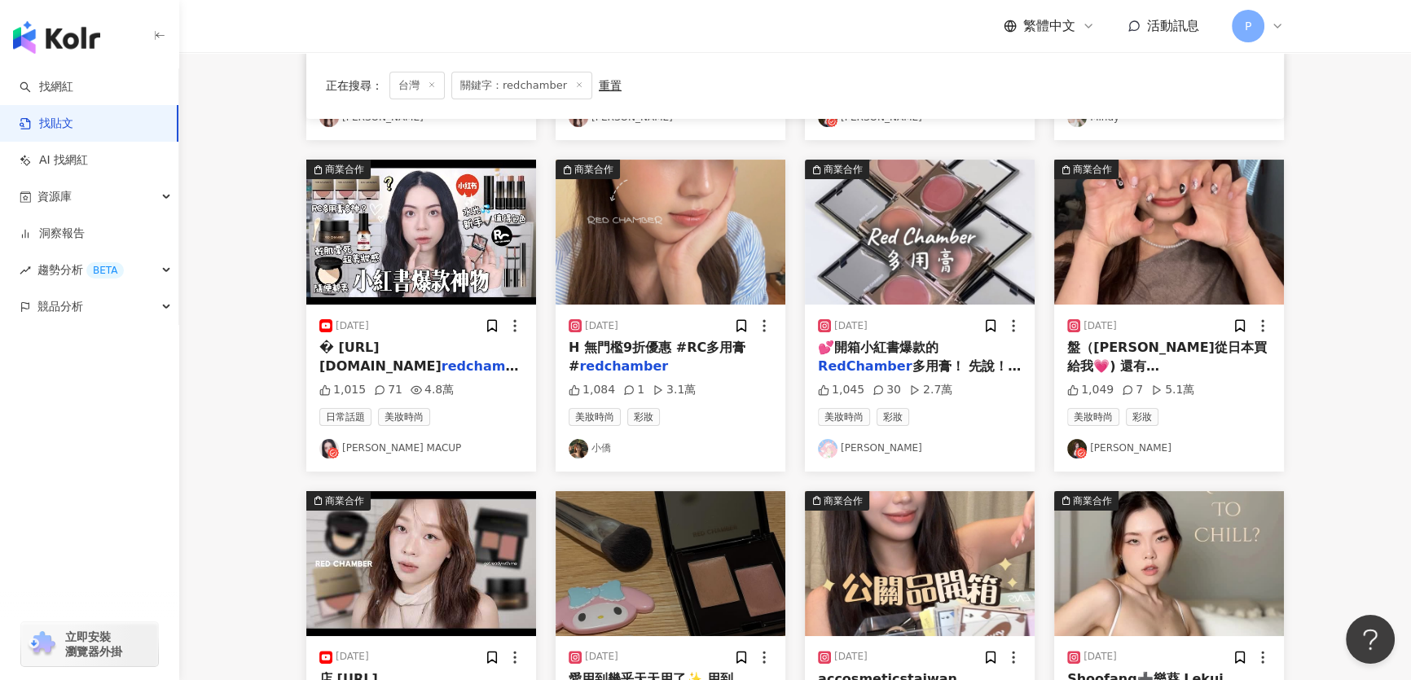
scroll to position [666, 0]
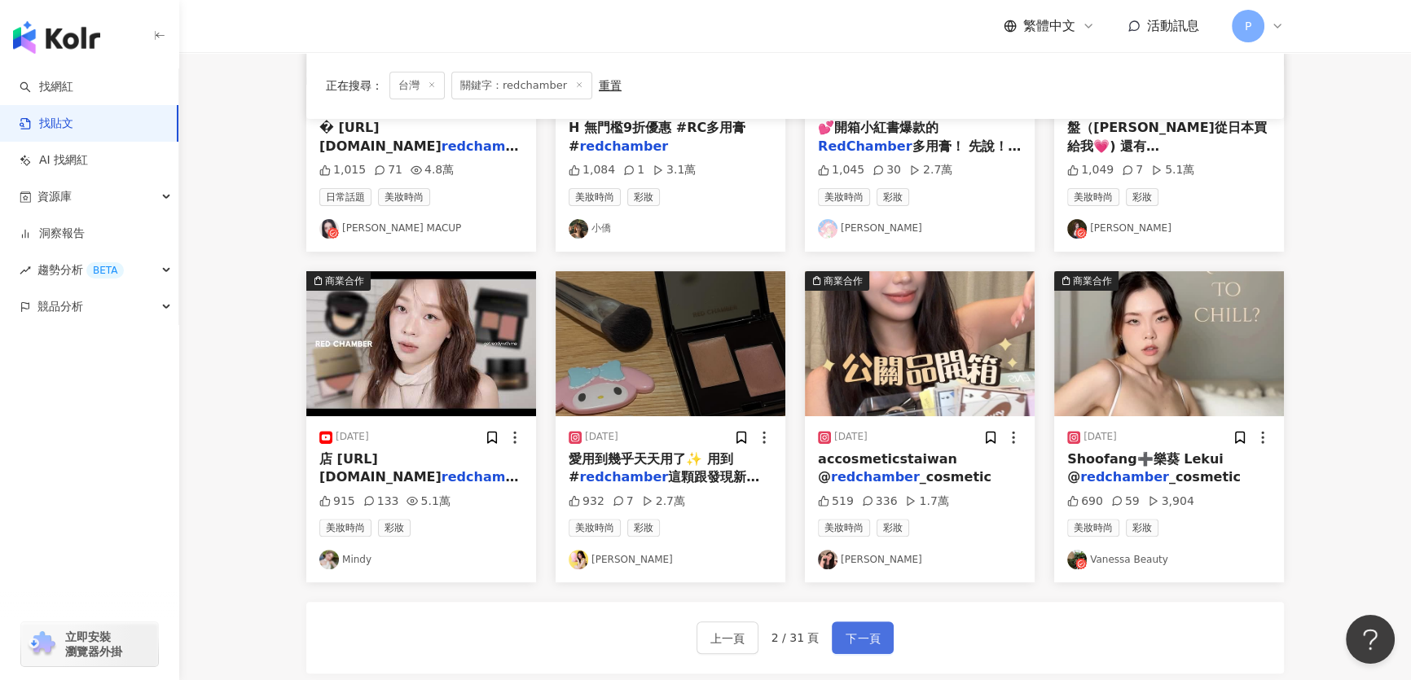
click at [873, 622] on button "下一頁" at bounding box center [863, 638] width 62 height 33
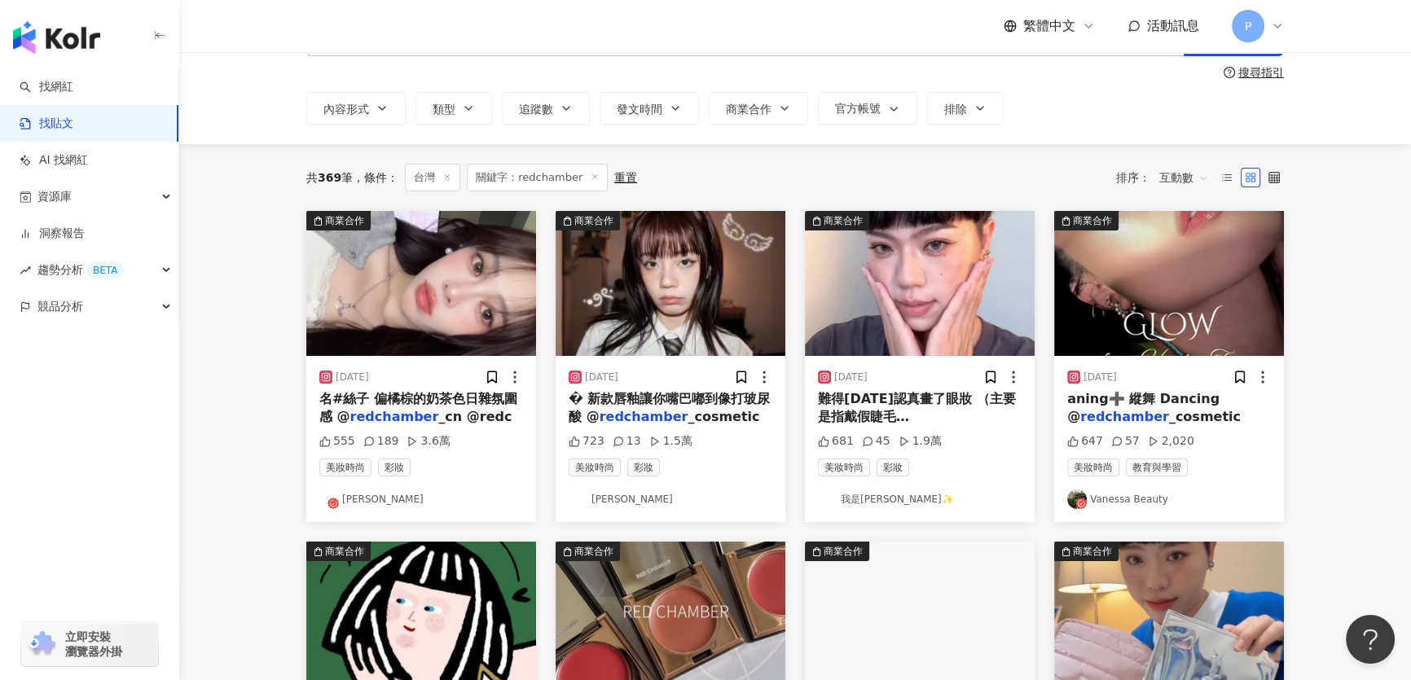
scroll to position [0, 0]
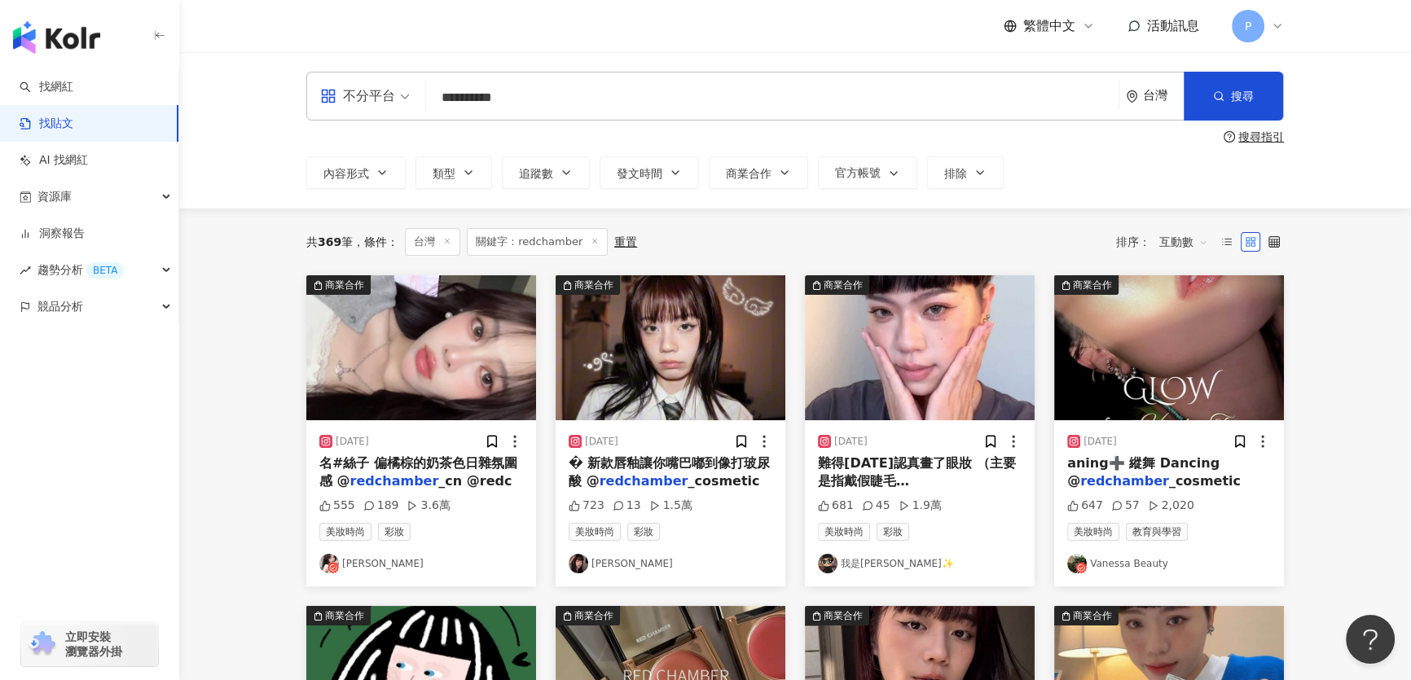
click at [464, 91] on input "**********" at bounding box center [772, 97] width 679 height 35
click at [1224, 97] on button "搜尋" at bounding box center [1233, 96] width 99 height 49
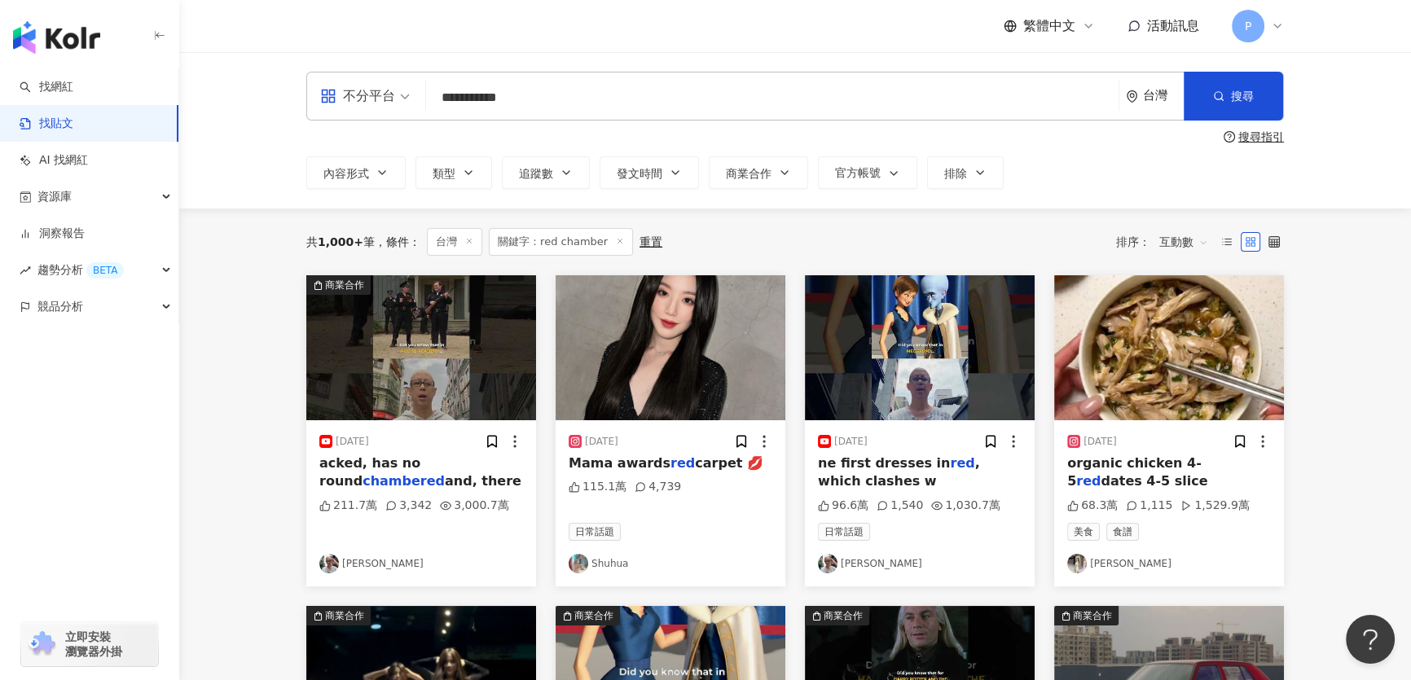
click at [465, 99] on input "**********" at bounding box center [772, 97] width 679 height 35
click at [564, 101] on input "**********" at bounding box center [772, 97] width 679 height 35
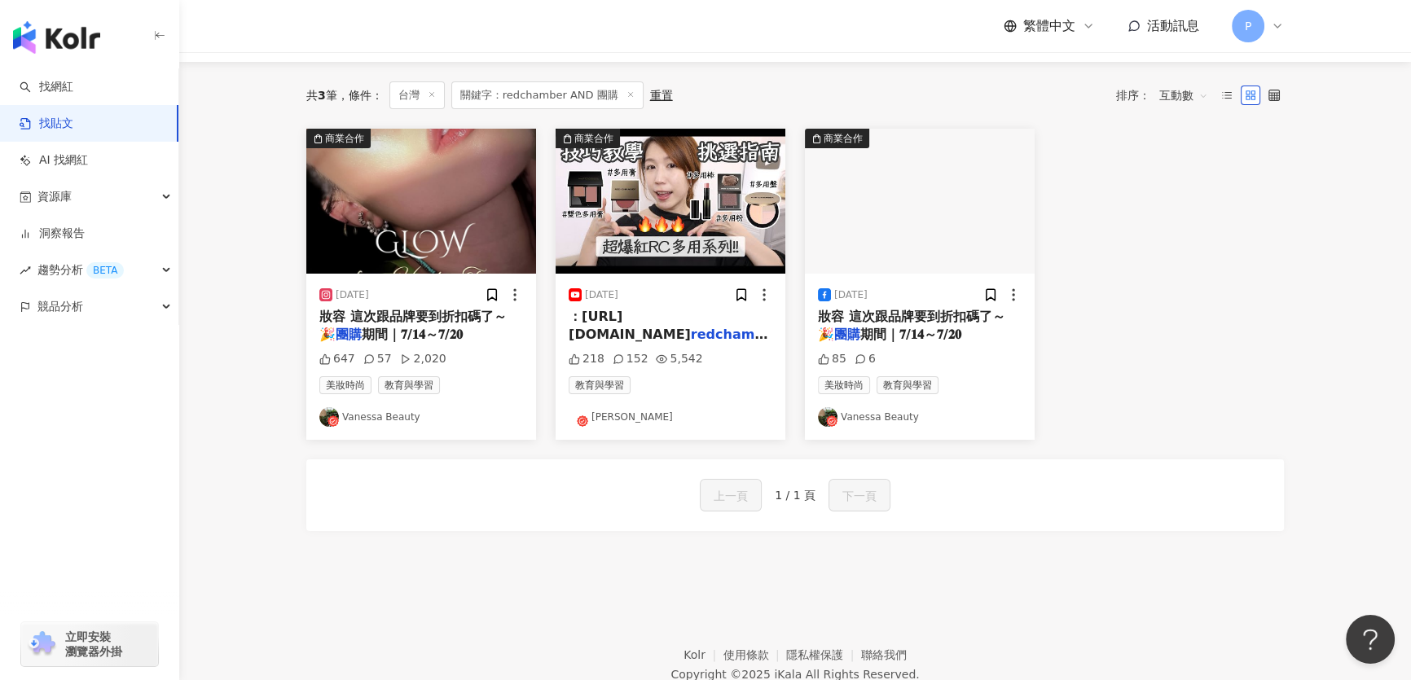
scroll to position [147, 0]
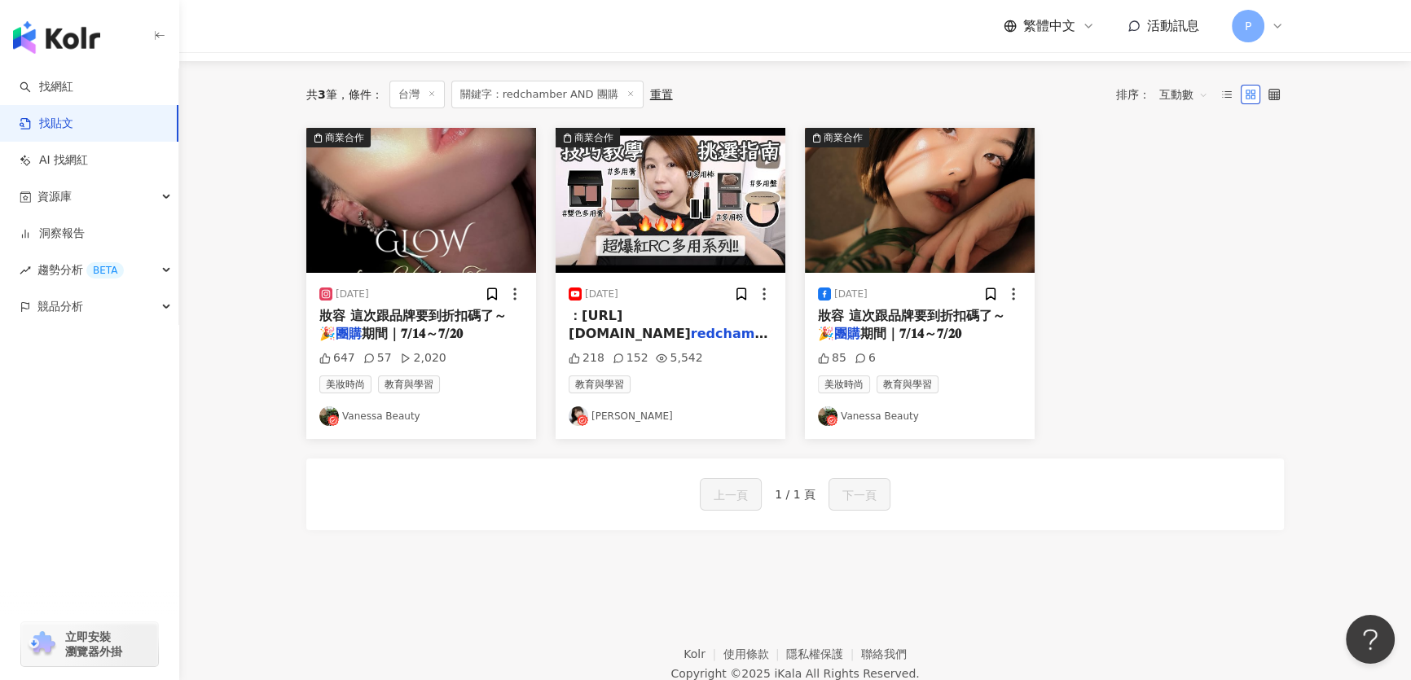
click at [683, 207] on img at bounding box center [671, 200] width 230 height 145
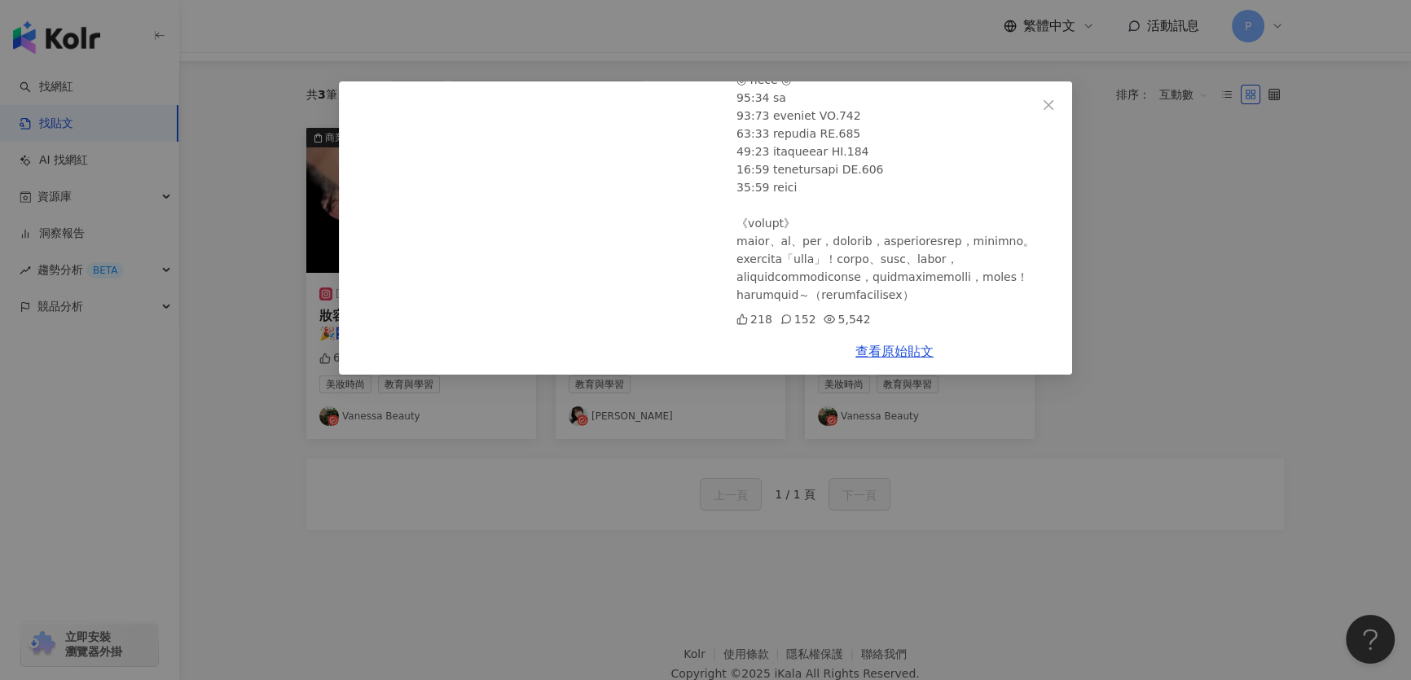
scroll to position [836, 0]
click at [786, 425] on div "[PERSON_NAME] [DATE] 超爆紅💥RED CHAMBER多用膏、多用棒、多用粉怎麼選??🤔優缺點分享+使用教學+挑選指南✅ | [PERSON…" at bounding box center [705, 340] width 1411 height 680
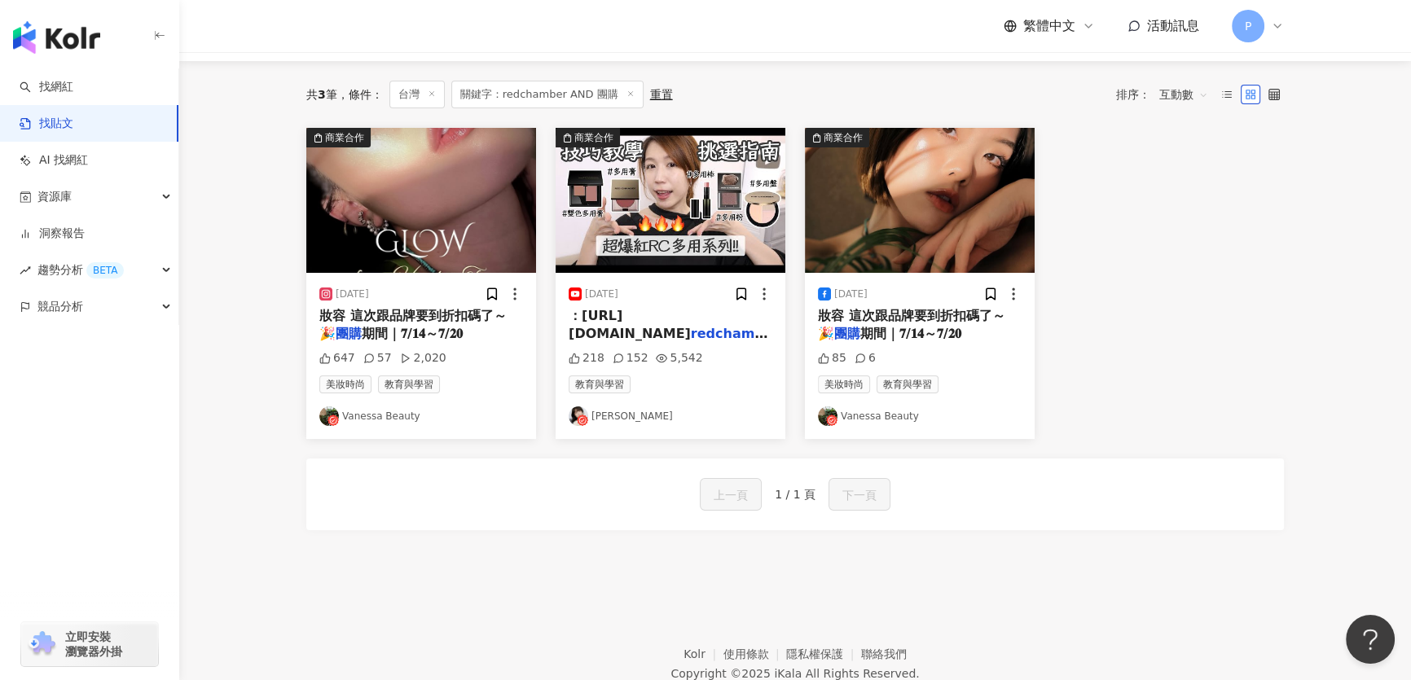
click at [632, 228] on img at bounding box center [671, 200] width 230 height 145
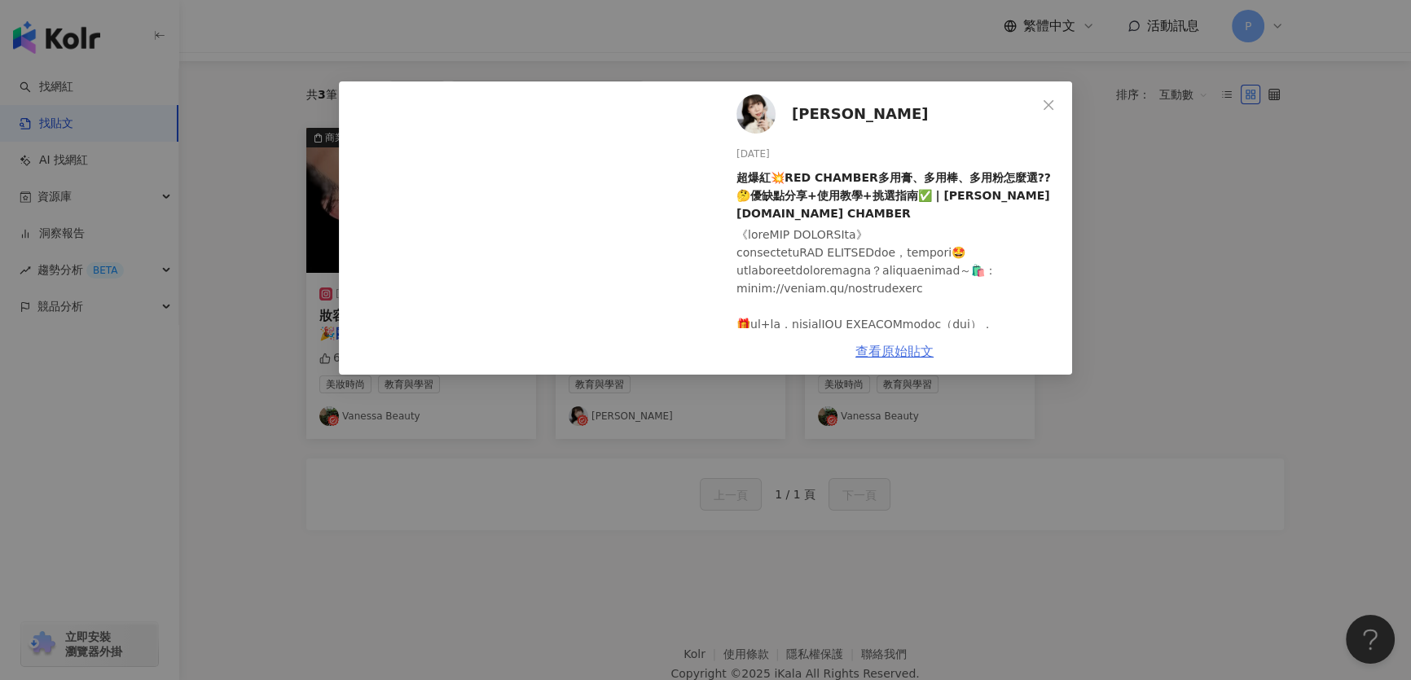
click at [880, 346] on link "查看原始貼文" at bounding box center [894, 351] width 78 height 15
click at [1111, 165] on div "[PERSON_NAME] [DATE] 超爆紅💥RED CHAMBER多用膏、多用棒、多用粉怎麼選??🤔優缺點分享+使用教學+挑選指南✅ | [PERSON…" at bounding box center [705, 340] width 1411 height 680
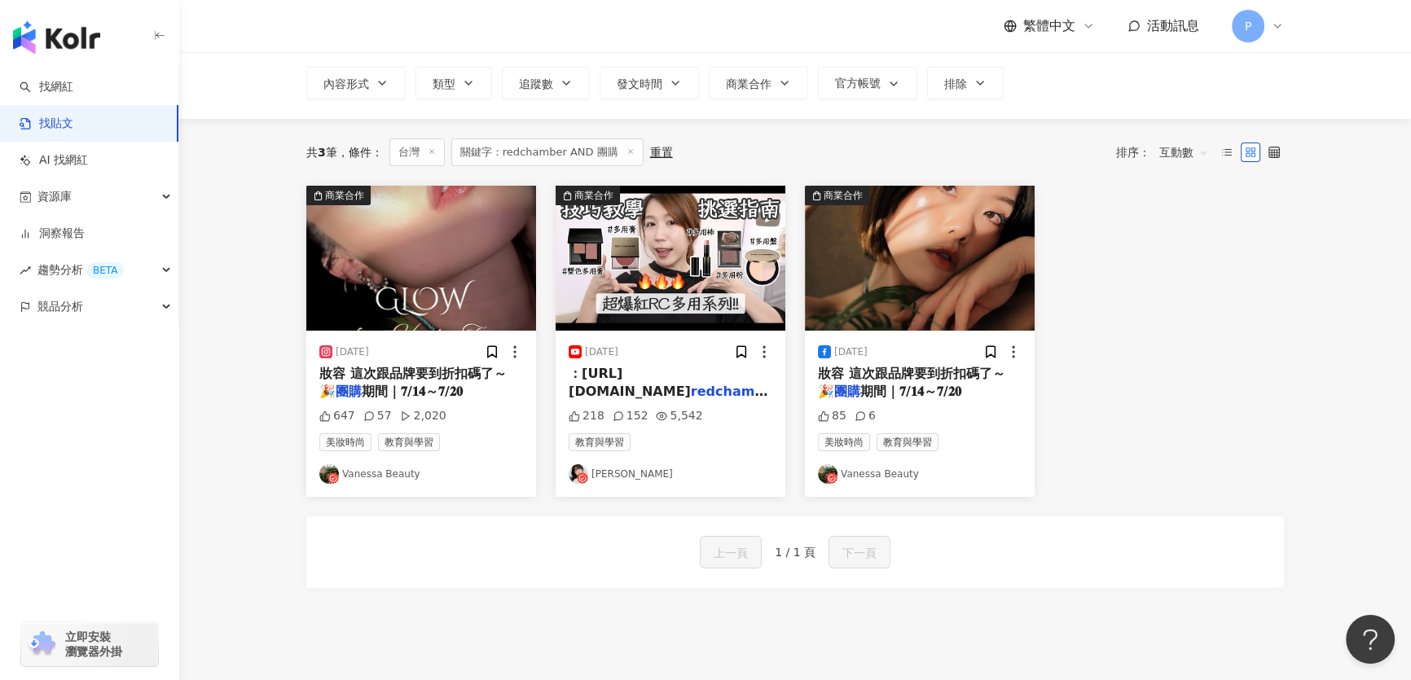
scroll to position [0, 0]
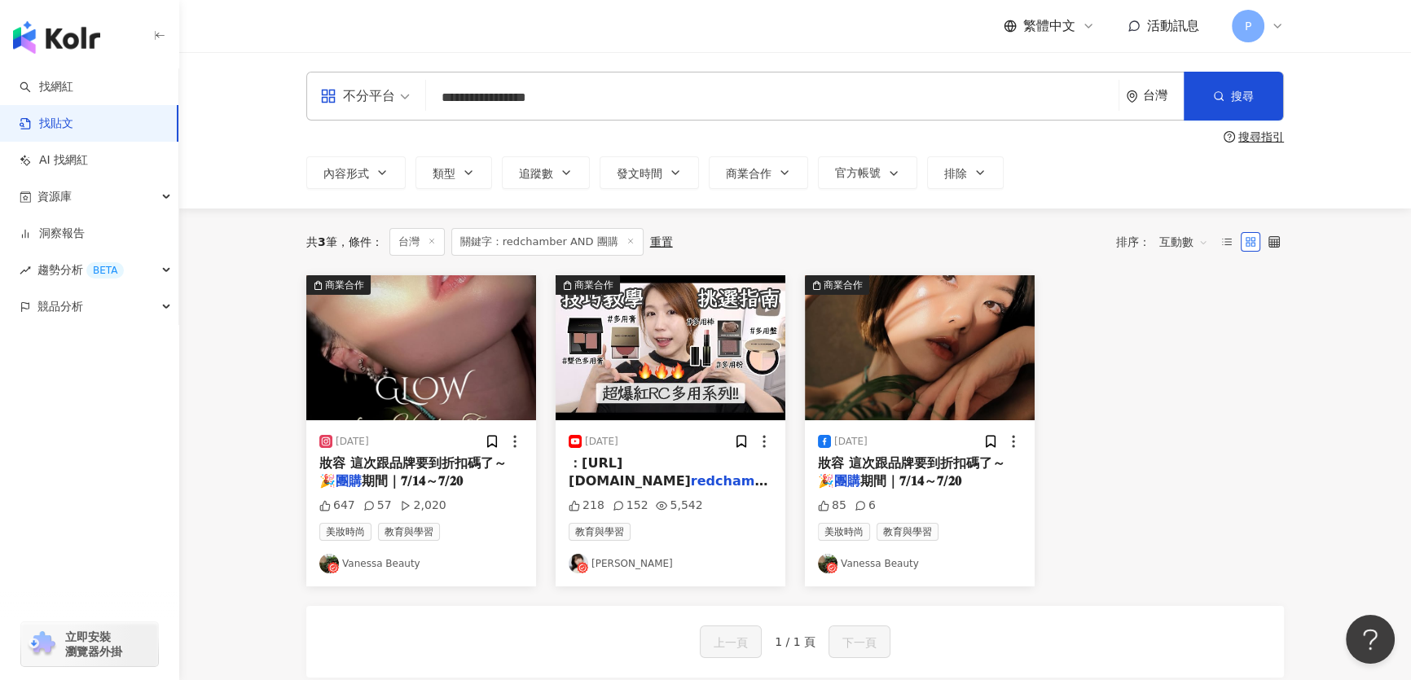
click at [458, 93] on input "**********" at bounding box center [772, 97] width 679 height 35
type input "**********"
drag, startPoint x: 1250, startPoint y: 85, endPoint x: 1189, endPoint y: 64, distance: 64.7
click at [1241, 85] on button "搜尋" at bounding box center [1233, 96] width 99 height 49
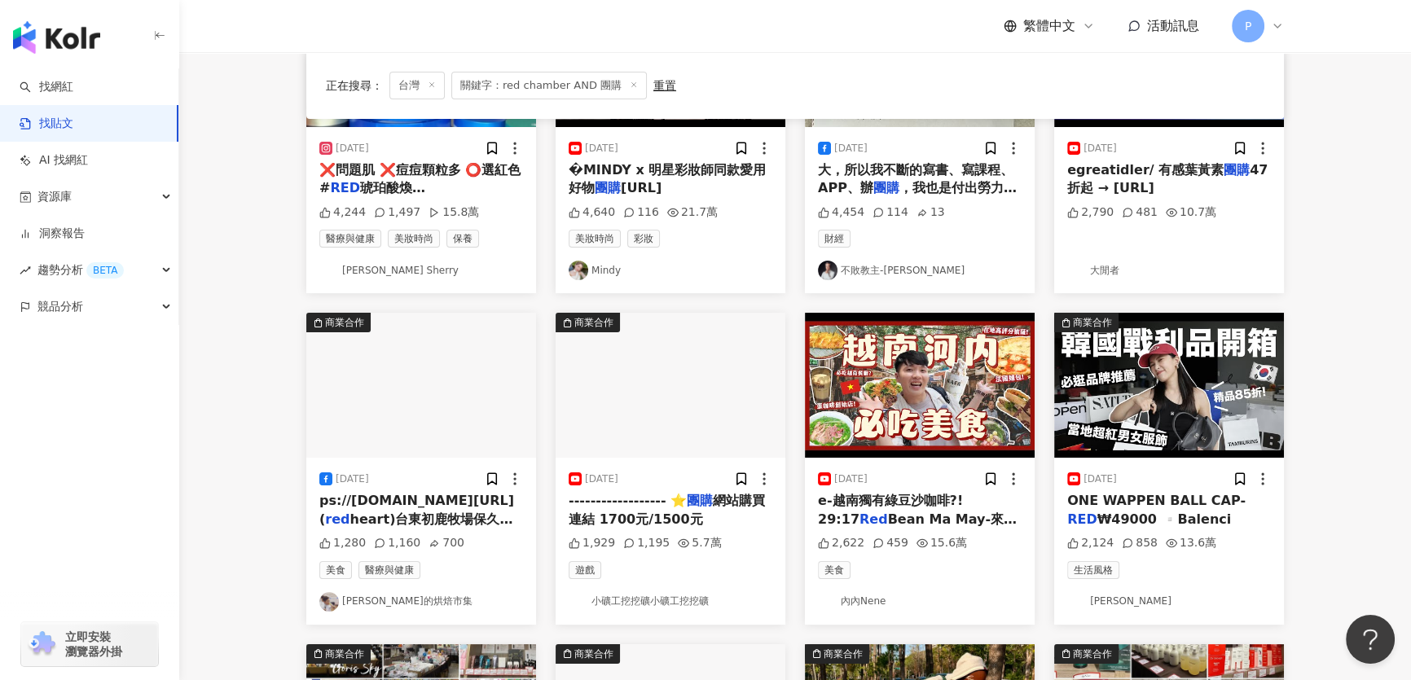
scroll to position [296, 0]
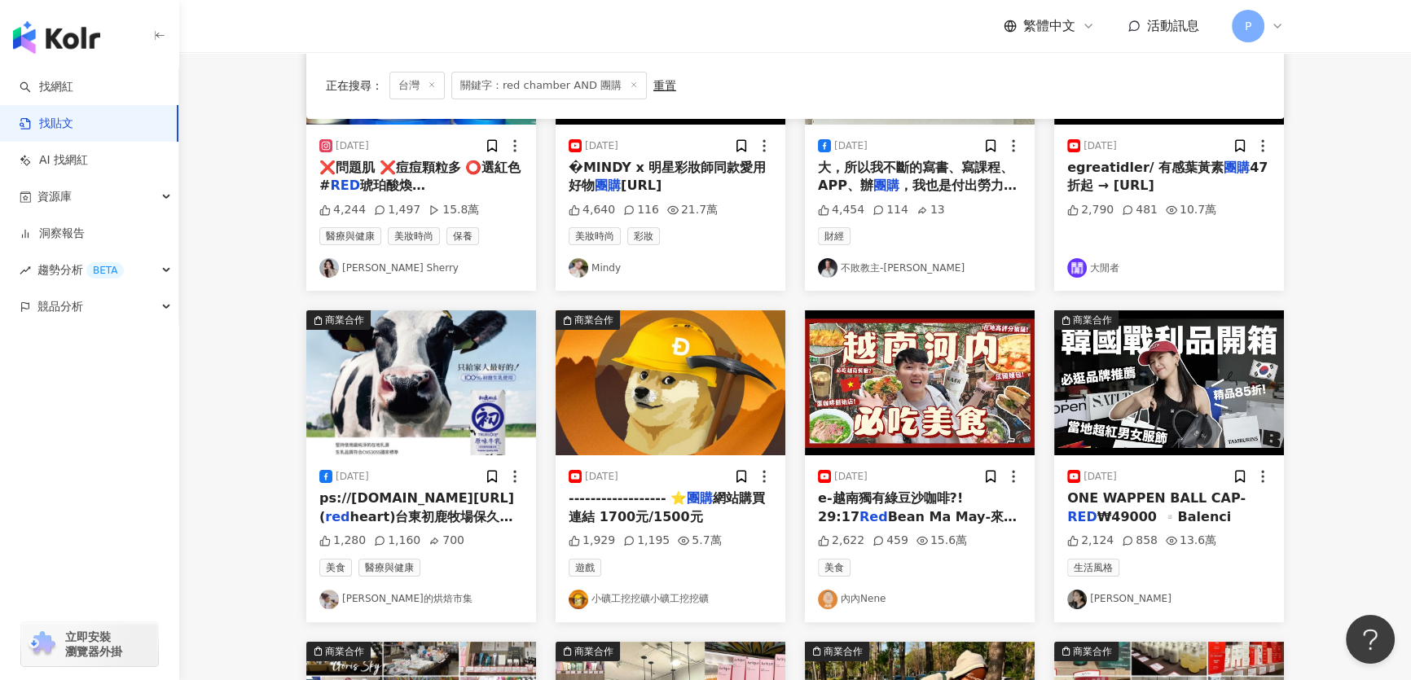
click at [80, 42] on img "button" at bounding box center [56, 37] width 87 height 33
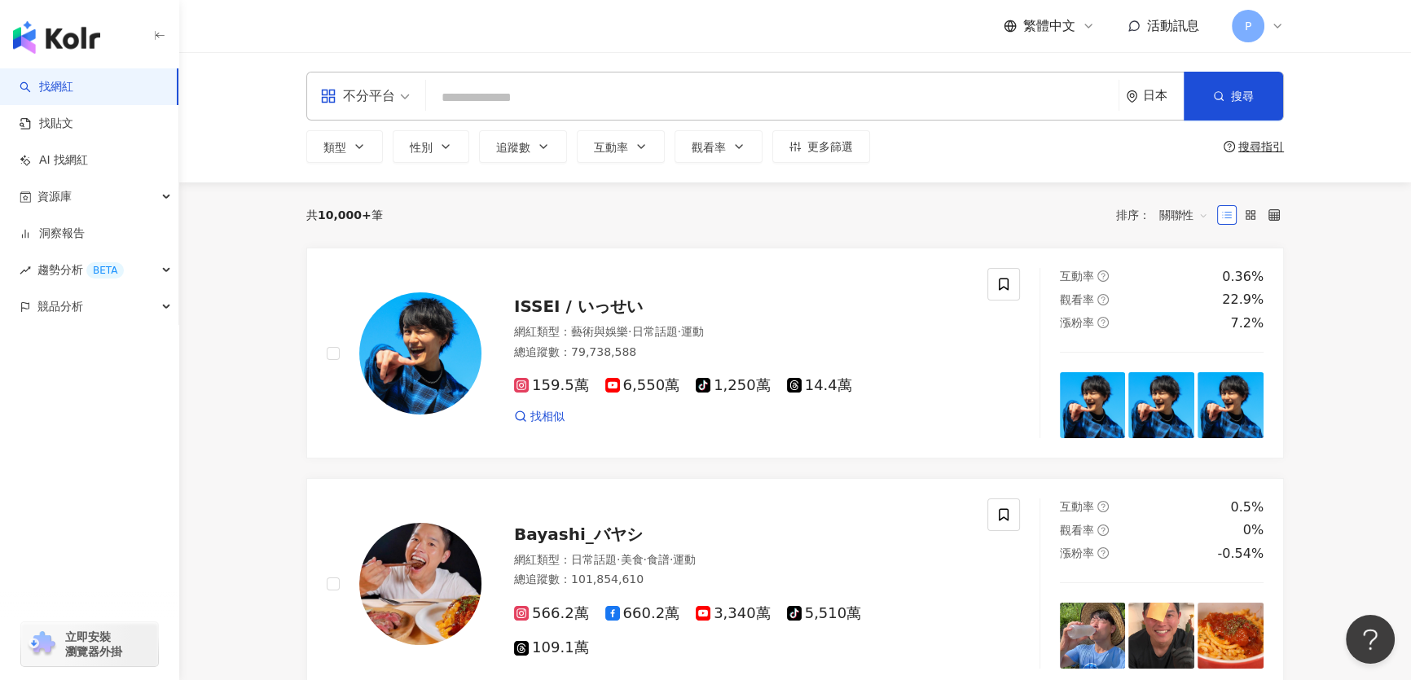
click at [235, 55] on div "不分平台 日本 搜尋 類型 性別 追蹤數 互動率 觀看率 更多篩選 搜尋指引" at bounding box center [795, 117] width 1232 height 130
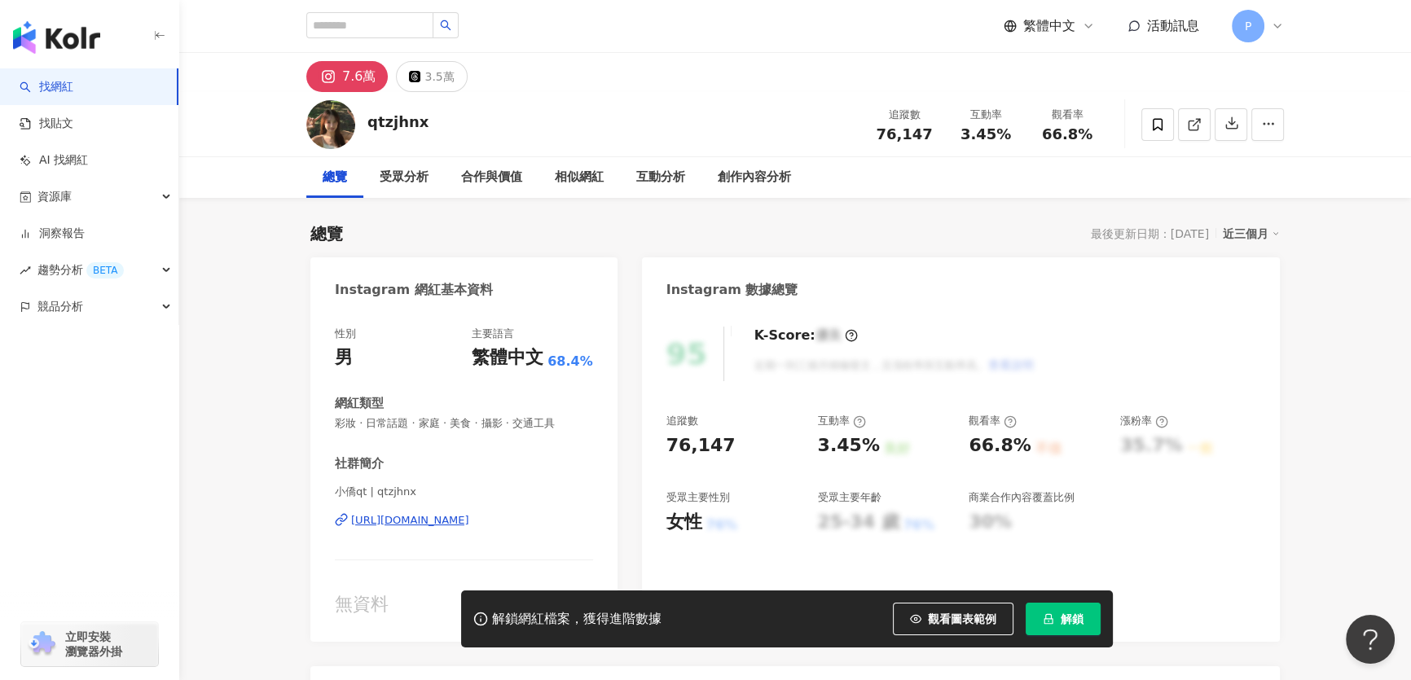
click at [463, 520] on div "https://www.instagram.com/qtzjhnx/" at bounding box center [410, 520] width 118 height 15
